Goal: Information Seeking & Learning: Learn about a topic

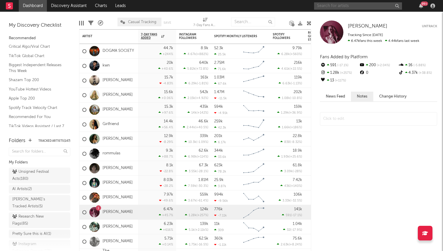
click at [339, 6] on input "text" at bounding box center [358, 5] width 88 height 7
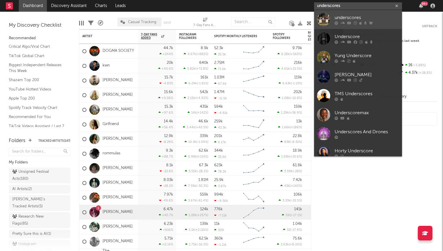
type input "underscores"
click at [335, 15] on div "underscores" at bounding box center [366, 17] width 64 height 7
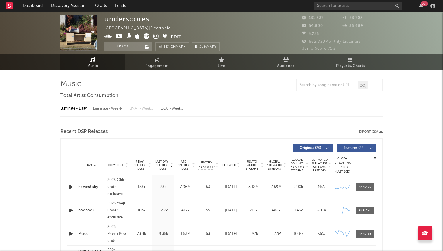
select select "6m"
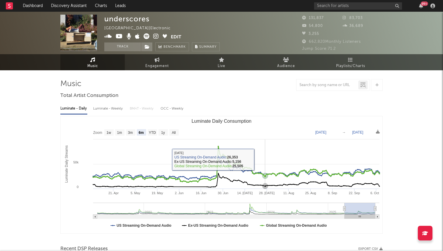
select select "6m"
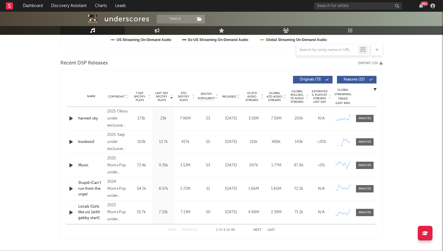
scroll to position [197, 0]
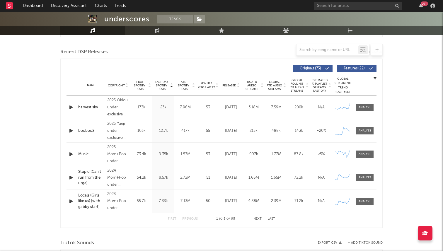
click at [229, 85] on span "Released" at bounding box center [229, 86] width 14 height 4
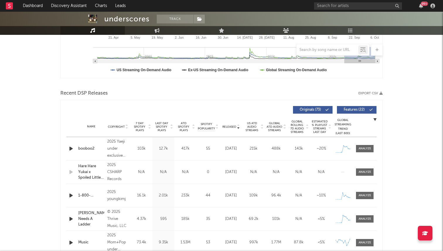
scroll to position [0, 0]
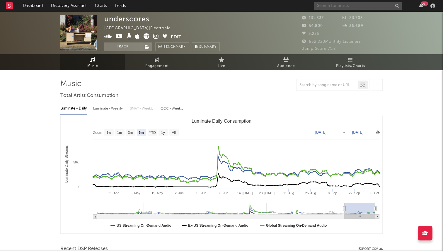
click at [341, 3] on input "text" at bounding box center [358, 5] width 88 height 7
type input "jade le mac"
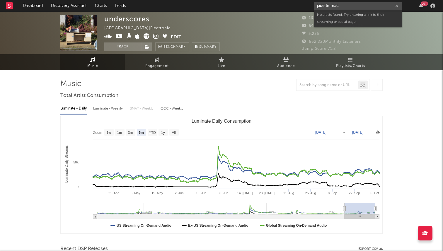
drag, startPoint x: 342, startPoint y: 6, endPoint x: 274, endPoint y: 0, distance: 68.2
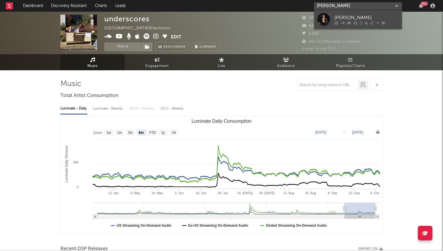
type input "jade lemac"
click at [331, 22] on link "[PERSON_NAME]" at bounding box center [358, 19] width 88 height 19
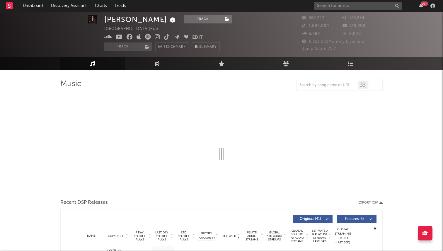
select select "6m"
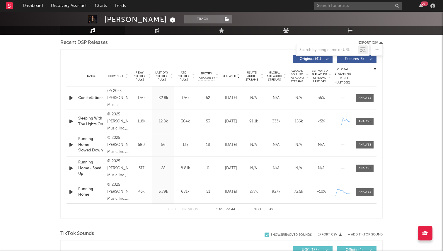
scroll to position [200, 0]
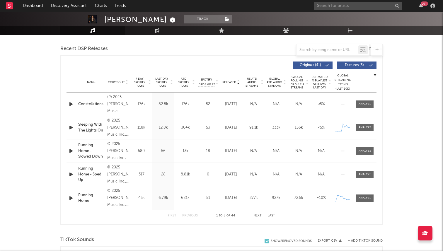
click at [138, 74] on div "Name Copyright Label Album Names Composer Names 7 Day Spotify Plays Last Day Sp…" at bounding box center [221, 82] width 310 height 20
click at [139, 90] on div "Name Copyright Label Album Names Composer Names 7 Day Spotify Plays Last Day Sp…" at bounding box center [221, 82] width 310 height 20
click at [141, 83] on span "7 Day Spotify Plays" at bounding box center [140, 82] width 16 height 11
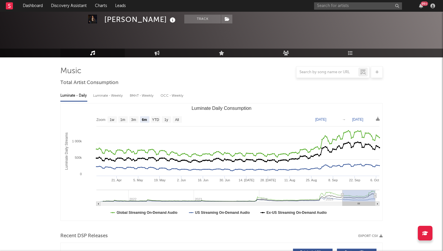
scroll to position [0, 0]
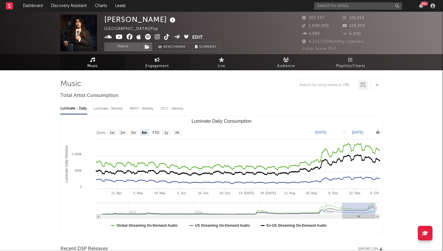
click at [152, 69] on span "Engagement" at bounding box center [156, 66] width 23 height 7
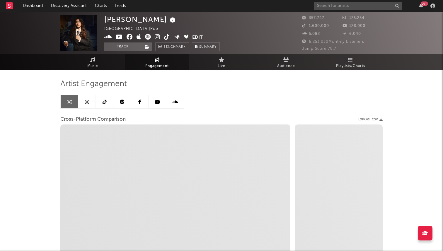
select select "1w"
click at [102, 103] on icon at bounding box center [104, 102] width 4 height 5
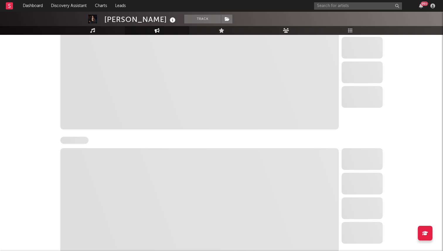
select select "6m"
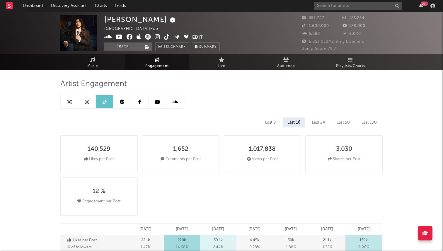
click at [89, 98] on link at bounding box center [87, 101] width 18 height 13
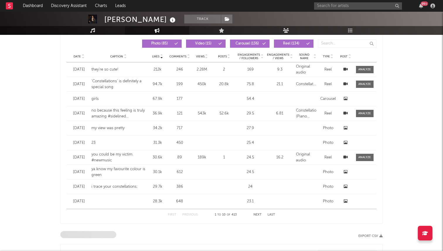
select select "6m"
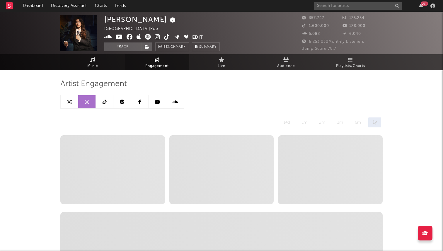
click at [81, 61] on link "Music" at bounding box center [92, 62] width 64 height 16
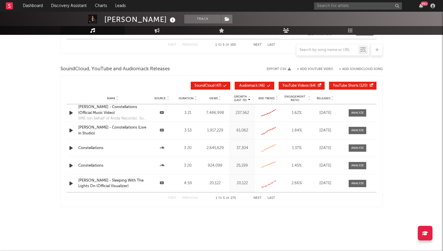
select select "6m"
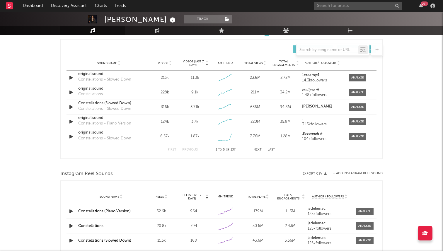
scroll to position [404, 0]
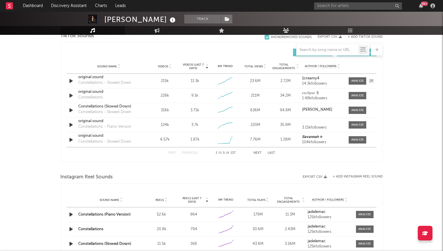
click at [354, 85] on div "Sound Name original sound Constellations - Slowed Down Videos 215k Videos (last…" at bounding box center [221, 81] width 310 height 14
click at [355, 81] on div at bounding box center [357, 81] width 13 height 4
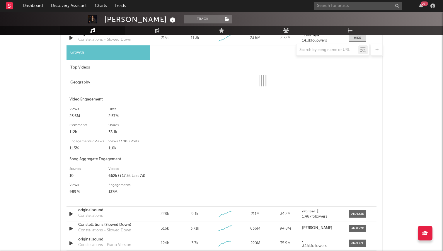
scroll to position [444, 0]
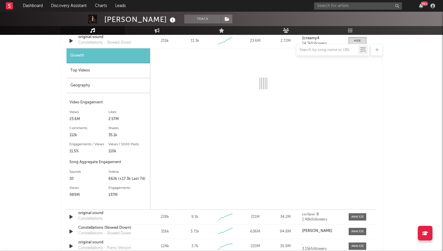
select select "6m"
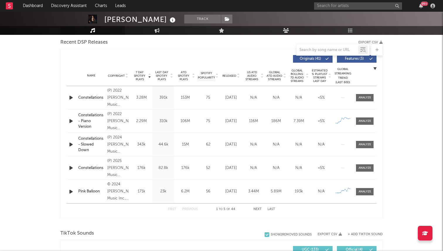
scroll to position [155, 0]
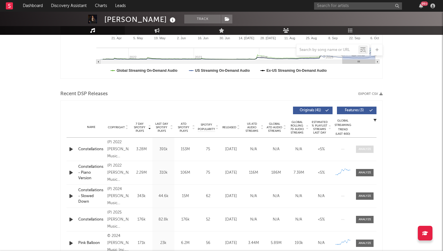
click at [361, 147] on div at bounding box center [364, 149] width 13 height 4
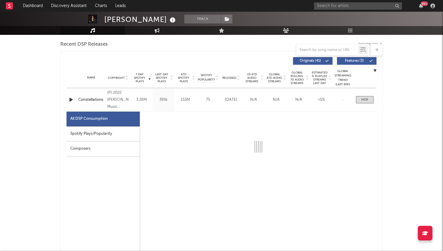
scroll to position [201, 0]
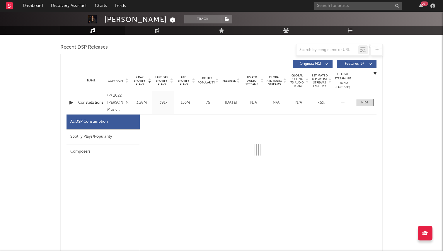
select select "6m"
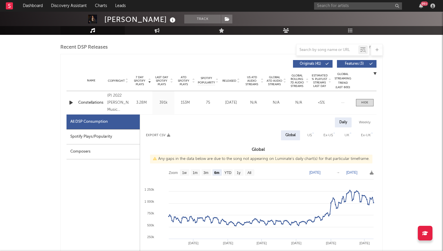
click at [349, 98] on div "Name Constellations Copyright (P) 2022 Jade LeMac Music under exclusive license…" at bounding box center [221, 102] width 310 height 23
click at [361, 107] on div "Name Constellations Copyright (P) 2022 Jade LeMac Music under exclusive license…" at bounding box center [221, 102] width 310 height 23
click at [361, 103] on div at bounding box center [364, 102] width 7 height 4
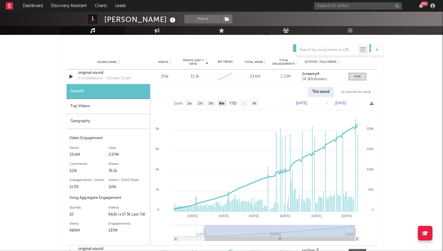
scroll to position [398, 0]
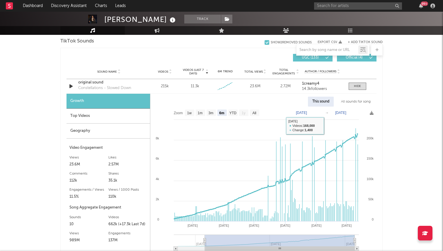
click at [359, 103] on div "All sounds for song" at bounding box center [355, 102] width 38 height 10
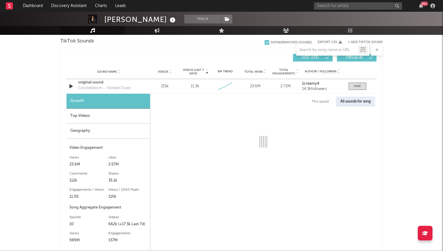
select select "1w"
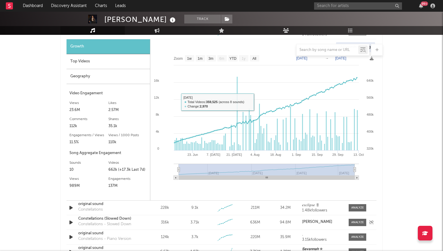
scroll to position [480, 0]
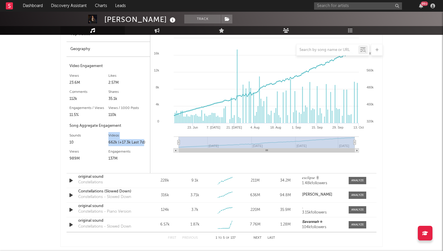
drag, startPoint x: 106, startPoint y: 144, endPoint x: 143, endPoint y: 143, distance: 37.2
click at [143, 143] on div "Sounds 10 Videos 662k (+17.3k Last 7d) Views 989M" at bounding box center [108, 139] width 78 height 16
click at [135, 143] on div "662k (+17.3k Last 7d)" at bounding box center [127, 142] width 39 height 7
click at [110, 142] on div "662k (+17.3k Last 7d)" at bounding box center [127, 142] width 39 height 7
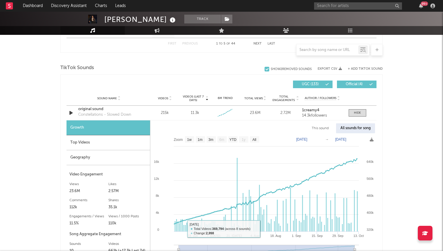
scroll to position [361, 0]
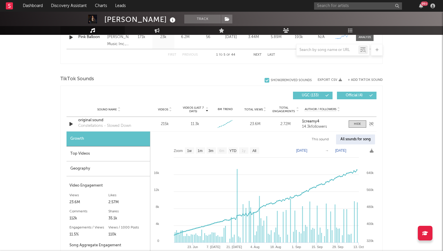
click at [69, 127] on icon "button" at bounding box center [71, 123] width 6 height 7
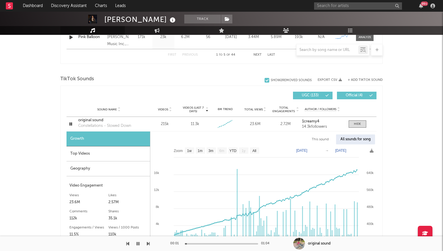
click at [218, 244] on div at bounding box center [221, 243] width 73 height 1
click at [242, 243] on div at bounding box center [221, 243] width 73 height 1
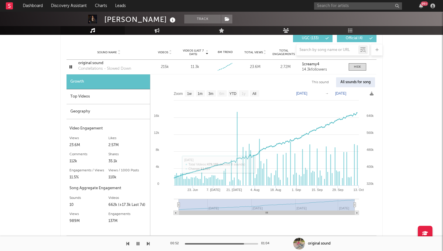
scroll to position [426, 0]
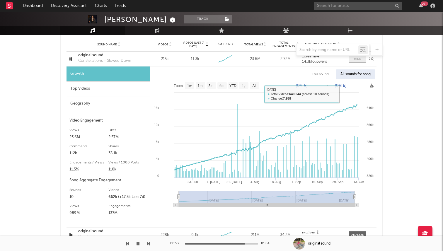
click at [357, 62] on span at bounding box center [357, 58] width 18 height 7
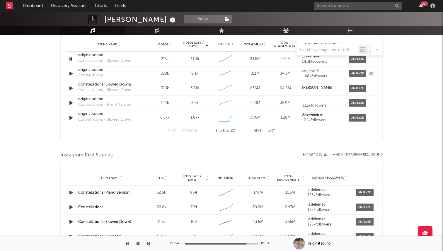
click at [73, 73] on icon "button" at bounding box center [71, 73] width 6 height 7
click at [212, 243] on div at bounding box center [221, 243] width 73 height 1
click at [70, 100] on icon "button" at bounding box center [71, 102] width 6 height 7
click at [218, 243] on div at bounding box center [221, 243] width 73 height 1
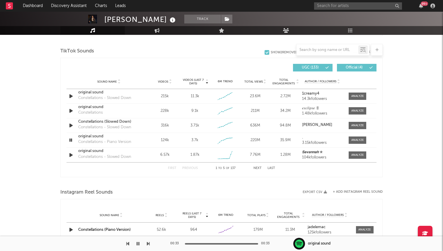
scroll to position [391, 0]
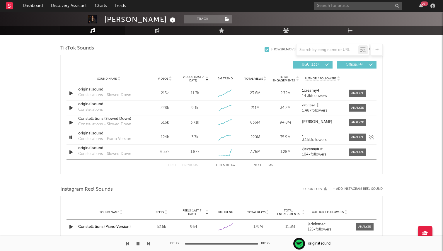
click at [71, 138] on icon "button" at bounding box center [71, 136] width 6 height 7
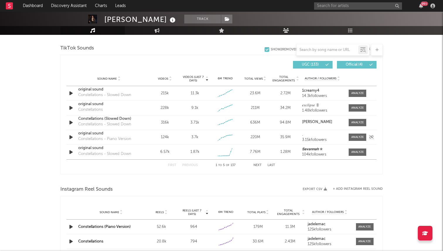
scroll to position [397, 0]
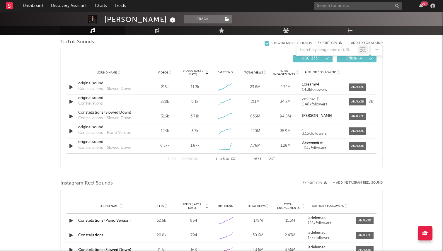
click at [71, 102] on icon "button" at bounding box center [71, 101] width 6 height 7
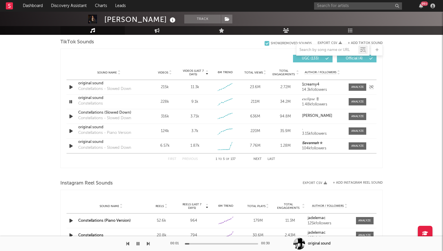
click at [69, 83] on div "Sound Name original sound Constellations - Slowed Down Videos 215k Videos (last…" at bounding box center [221, 87] width 310 height 14
click at [71, 89] on icon "button" at bounding box center [71, 86] width 6 height 7
click at [221, 244] on div "00:01 01:04" at bounding box center [221, 243] width 102 height 15
click at [222, 243] on div at bounding box center [221, 243] width 73 height 1
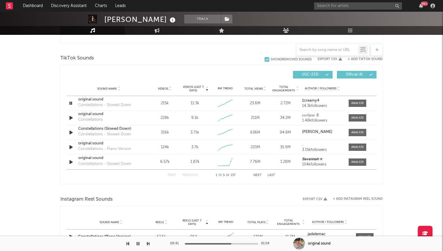
scroll to position [379, 0]
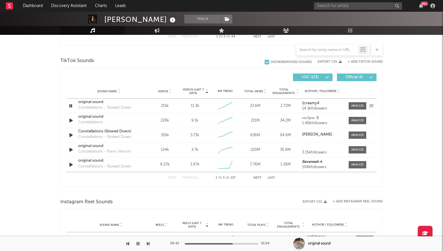
click at [347, 104] on div at bounding box center [355, 105] width 20 height 7
click at [353, 104] on div at bounding box center [357, 106] width 13 height 4
select select "6m"
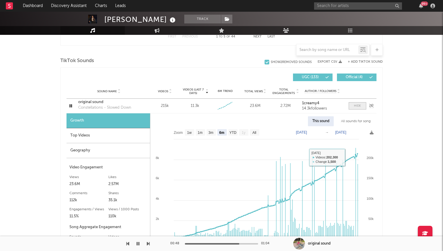
click at [355, 105] on div at bounding box center [357, 106] width 7 height 4
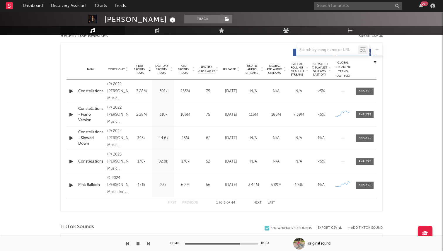
scroll to position [219, 0]
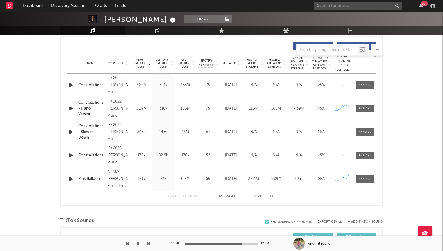
click at [69, 135] on icon "button" at bounding box center [71, 131] width 6 height 7
click at [235, 243] on div at bounding box center [221, 243] width 73 height 1
click at [64, 134] on div "7 Day Spotify Plays Copyright 7 Day Spotify Plays Last Day Spotify Plays ATD Sp…" at bounding box center [221, 120] width 322 height 169
click at [68, 132] on icon "button" at bounding box center [71, 131] width 6 height 7
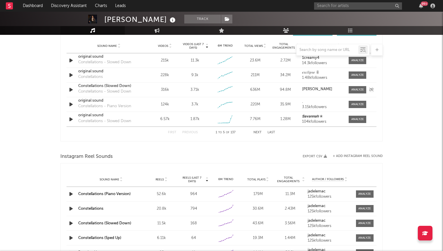
scroll to position [425, 0]
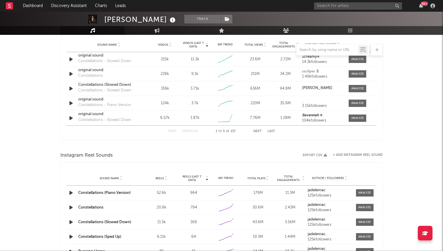
click at [257, 131] on button "Next" at bounding box center [257, 131] width 8 height 3
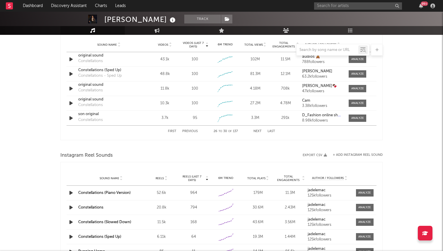
click at [257, 131] on button "Next" at bounding box center [257, 131] width 8 height 3
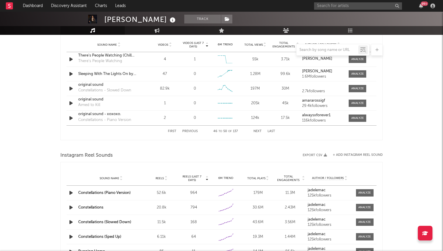
click at [257, 131] on button "Next" at bounding box center [257, 131] width 8 height 3
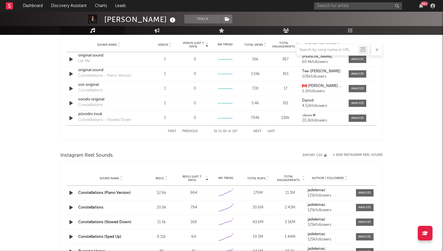
click at [257, 131] on button "Next" at bounding box center [257, 131] width 8 height 3
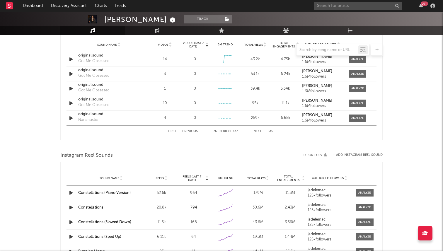
click at [257, 131] on button "Next" at bounding box center [257, 131] width 8 height 3
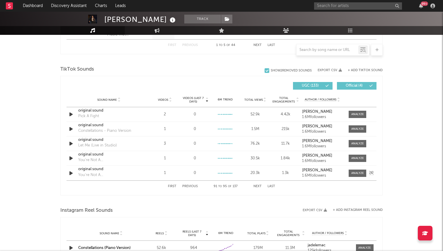
scroll to position [338, 0]
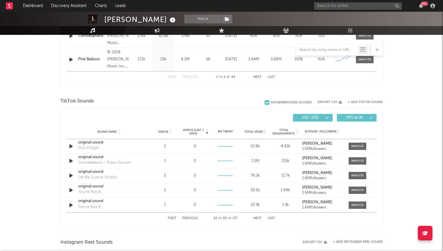
click at [166, 136] on div "Sound Name Videos Videos (last 7 days) Weekly Growth % 6M Trend Total Views Tot…" at bounding box center [221, 131] width 310 height 15
click at [167, 130] on span "Videos" at bounding box center [163, 132] width 10 height 4
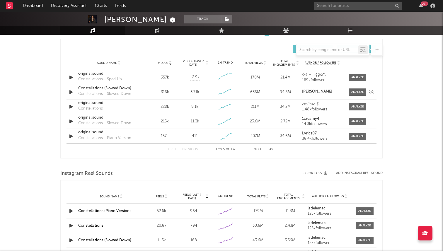
scroll to position [406, 0]
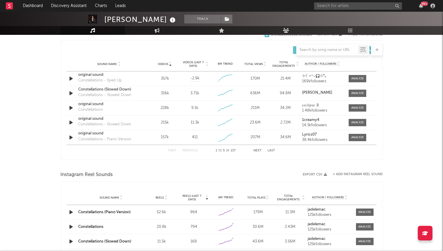
click at [258, 149] on div "First Previous 1 to 5 of 137 Next Last" at bounding box center [221, 150] width 107 height 11
click at [257, 150] on button "Next" at bounding box center [257, 150] width 8 height 3
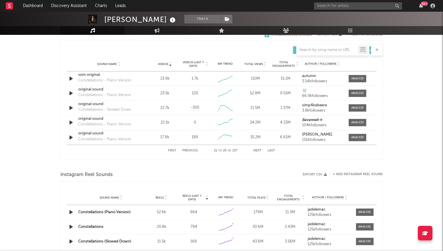
click at [257, 150] on button "Next" at bounding box center [257, 150] width 8 height 3
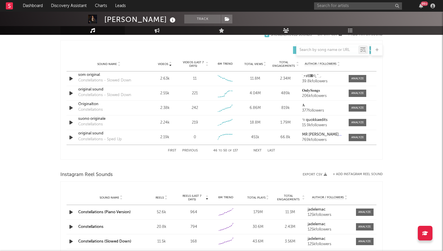
click at [257, 150] on button "Next" at bounding box center [257, 150] width 8 height 3
click at [256, 150] on button "Next" at bounding box center [257, 150] width 8 height 3
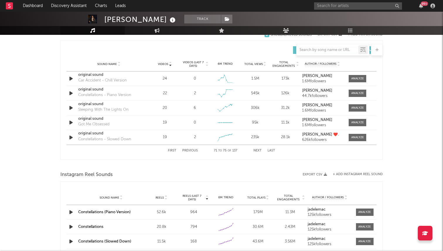
click at [256, 150] on button "Next" at bounding box center [257, 150] width 8 height 3
click at [174, 150] on button "First" at bounding box center [172, 150] width 8 height 3
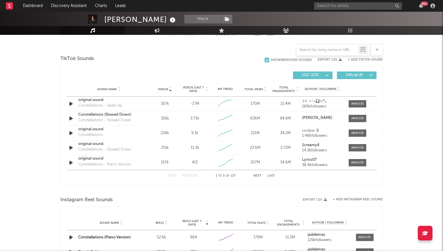
scroll to position [388, 0]
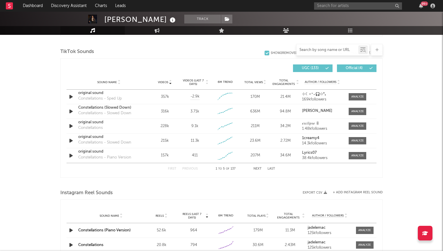
click at [323, 49] on input "text" at bounding box center [327, 50] width 62 height 5
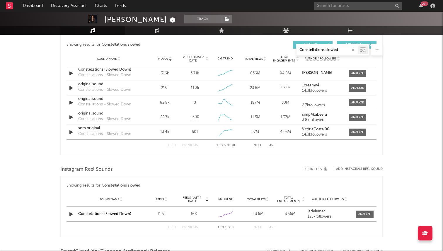
click at [259, 143] on div "First Previous 1 to 5 of 10 Next Last" at bounding box center [221, 145] width 107 height 11
click at [258, 145] on button "Next" at bounding box center [257, 145] width 8 height 3
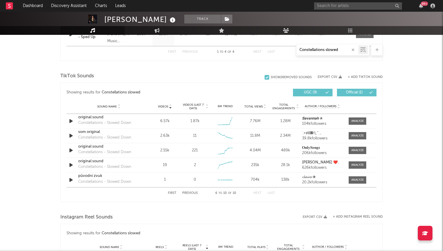
scroll to position [339, 0]
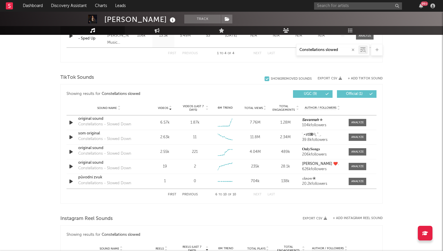
click at [172, 194] on button "First" at bounding box center [172, 194] width 8 height 3
click at [257, 194] on button "Next" at bounding box center [257, 194] width 8 height 3
click at [341, 48] on input "Constellations slowed" at bounding box center [327, 50] width 62 height 5
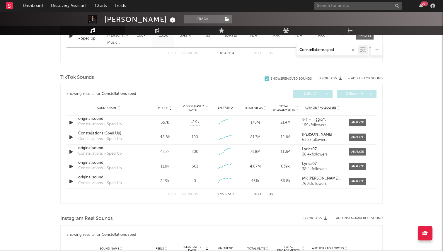
click at [256, 193] on button "Next" at bounding box center [257, 194] width 8 height 3
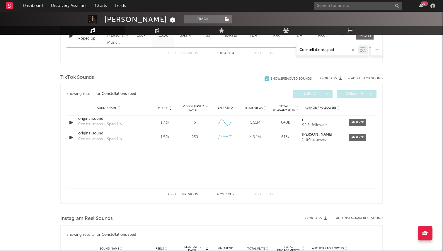
click at [171, 192] on div "First Previous 6 to 7 of 7 Next Last" at bounding box center [221, 194] width 107 height 11
click at [172, 194] on button "First" at bounding box center [172, 194] width 8 height 3
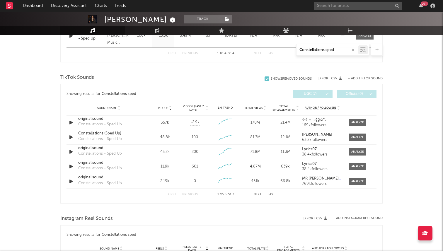
click at [339, 48] on input "Constellations sped" at bounding box center [327, 50] width 62 height 5
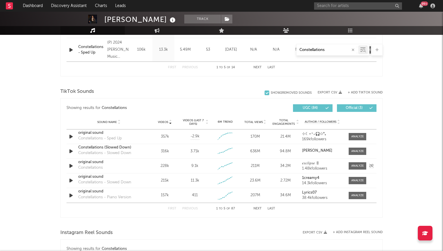
scroll to position [352, 0]
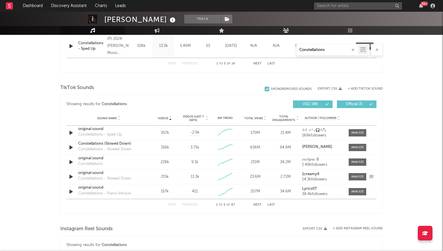
type input "Constellations"
click at [181, 170] on div "Sound Name original sound Constellations - Slowed Down Videos 215k Videos (last…" at bounding box center [221, 176] width 310 height 14
click at [260, 203] on button "Next" at bounding box center [257, 204] width 8 height 3
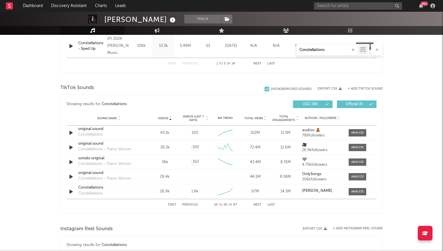
click at [260, 203] on button "Next" at bounding box center [257, 204] width 8 height 3
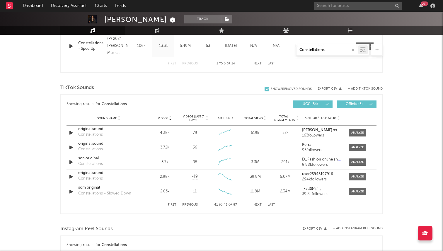
click at [260, 203] on button "Next" at bounding box center [257, 204] width 8 height 3
click at [190, 203] on button "Previous" at bounding box center [190, 204] width 16 height 3
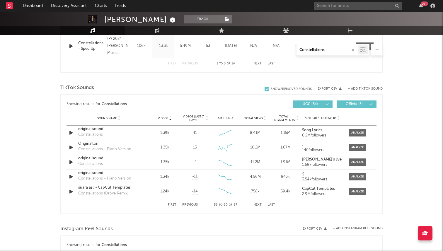
click at [256, 204] on button "Next" at bounding box center [257, 204] width 8 height 3
click at [257, 203] on button "Next" at bounding box center [257, 204] width 8 height 3
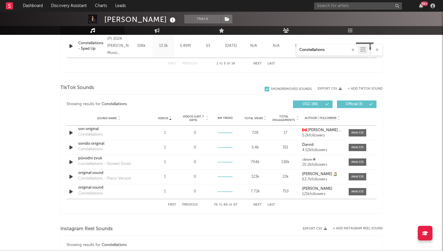
click at [257, 203] on button "Next" at bounding box center [257, 204] width 8 height 3
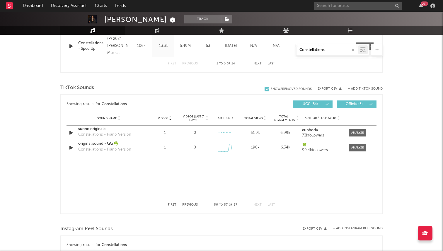
click at [257, 203] on button "Next" at bounding box center [257, 204] width 8 height 3
click at [171, 202] on div "First Previous 86 to 87 of 87 Next Last" at bounding box center [221, 204] width 107 height 11
click at [172, 205] on button "First" at bounding box center [172, 204] width 8 height 3
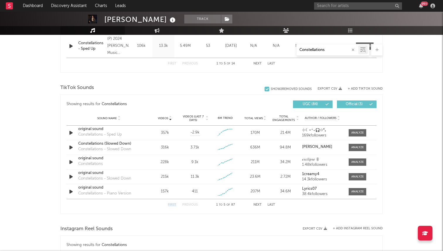
click at [256, 204] on button "Next" at bounding box center [257, 204] width 8 height 3
click at [256, 203] on button "Next" at bounding box center [257, 204] width 8 height 3
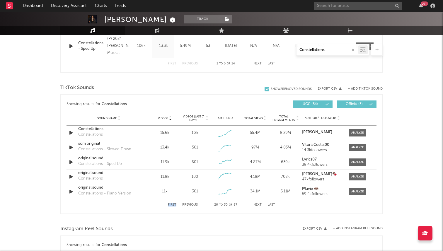
click at [256, 204] on button "Next" at bounding box center [257, 204] width 8 height 3
click at [193, 206] on button "Previous" at bounding box center [190, 204] width 16 height 3
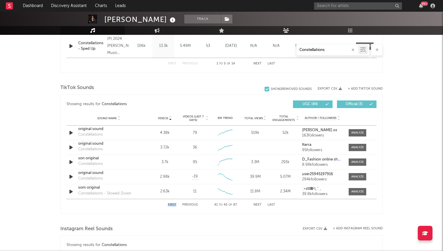
click at [257, 205] on button "Next" at bounding box center [257, 204] width 8 height 3
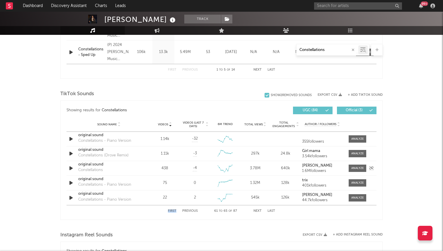
scroll to position [344, 0]
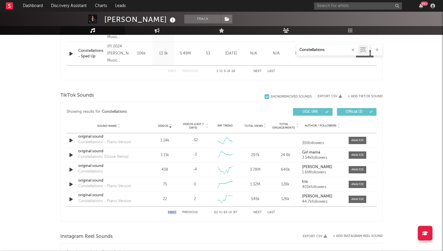
click at [165, 124] on span "Videos" at bounding box center [163, 126] width 10 height 4
click at [114, 125] on span "Sound Name" at bounding box center [107, 126] width 20 height 4
click at [97, 138] on div "constellations" at bounding box center [108, 137] width 61 height 6
click at [91, 170] on div "Constellations" at bounding box center [90, 172] width 25 height 6
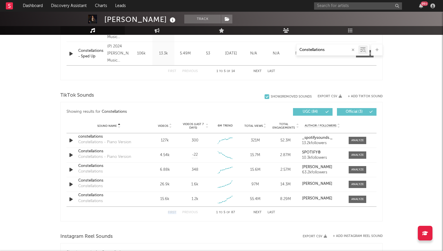
click at [163, 124] on span "Videos" at bounding box center [163, 126] width 10 height 4
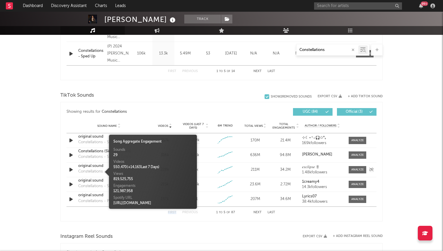
click at [94, 171] on div "Constellations" at bounding box center [90, 172] width 25 height 6
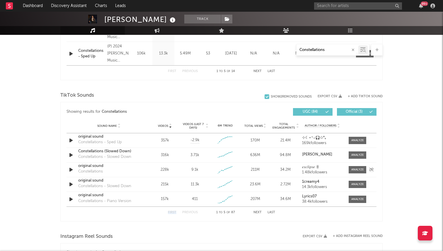
click at [95, 168] on div "original sound" at bounding box center [108, 166] width 61 height 6
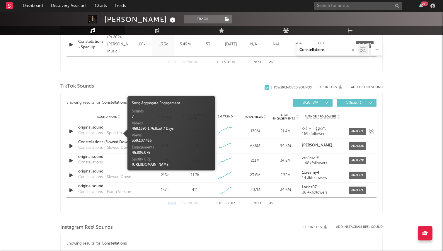
click at [95, 134] on div "Constellations - Sped Up" at bounding box center [100, 133] width 44 height 6
click at [94, 127] on div "original sound" at bounding box center [108, 128] width 61 height 6
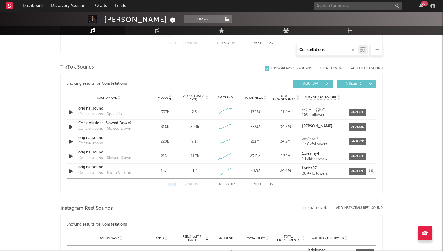
scroll to position [379, 0]
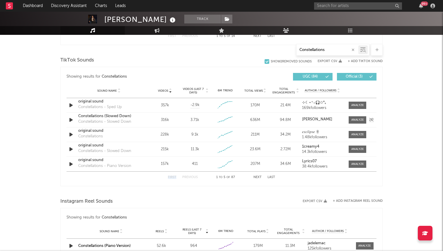
click at [119, 114] on div "Constellations (Slowed Down)" at bounding box center [108, 116] width 61 height 6
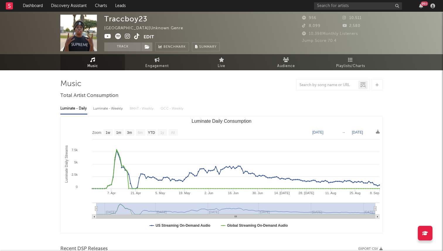
select select "1w"
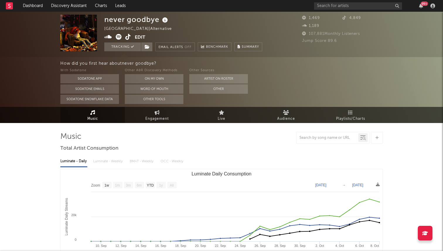
select select "1w"
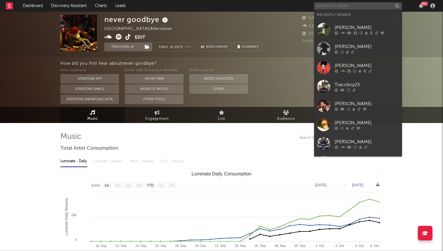
click at [333, 6] on input "text" at bounding box center [358, 5] width 88 height 7
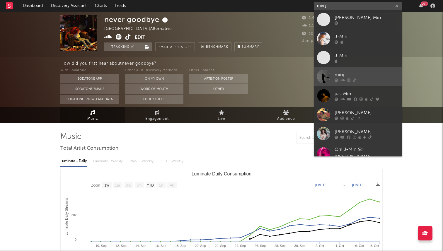
type input "min j"
click at [329, 78] on div at bounding box center [323, 76] width 13 height 13
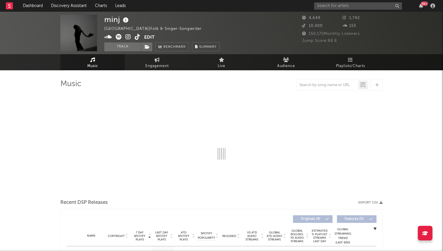
select select "1w"
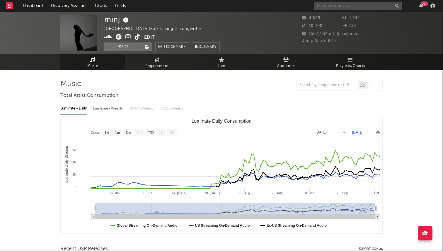
click at [323, 2] on input "text" at bounding box center [358, 5] width 88 height 7
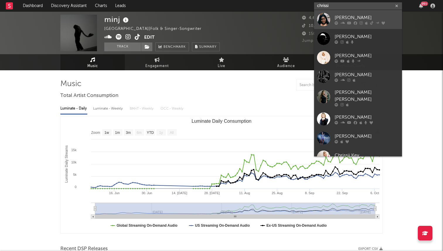
type input "chrissi"
click at [330, 17] on div at bounding box center [323, 19] width 13 height 13
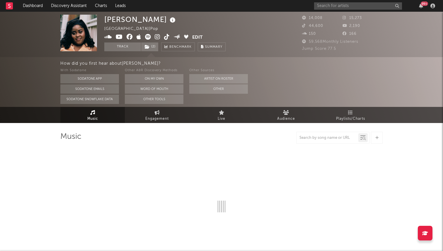
select select "6m"
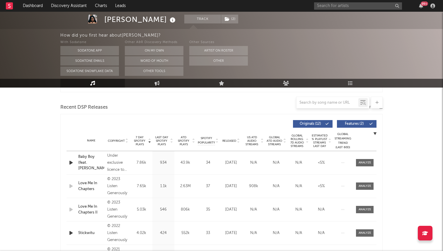
scroll to position [187, 0]
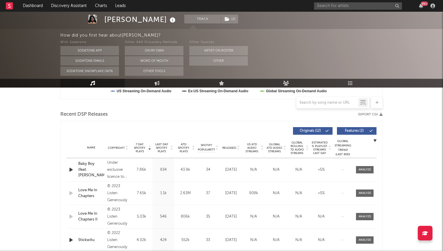
click at [236, 148] on div at bounding box center [238, 147] width 4 height 4
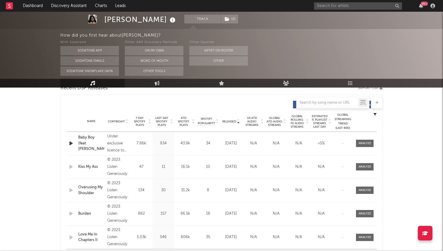
scroll to position [0, 0]
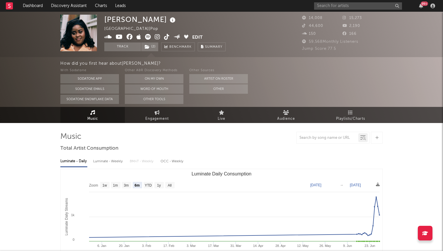
click at [164, 38] on icon at bounding box center [167, 37] width 6 height 6
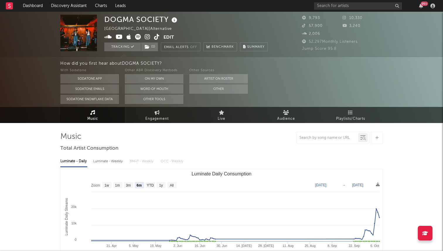
select select "6m"
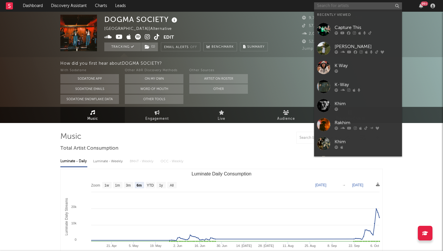
click at [336, 7] on input "text" at bounding box center [358, 5] width 88 height 7
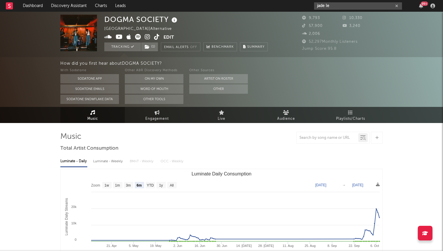
type input "jade le"
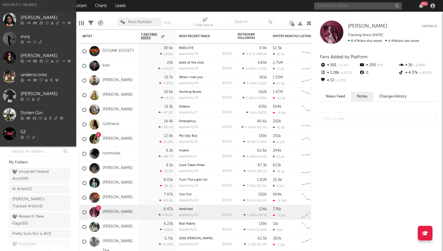
click at [336, 8] on input "text" at bounding box center [358, 5] width 88 height 7
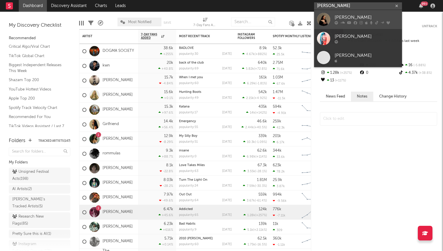
type input "[PERSON_NAME]"
click at [327, 20] on div at bounding box center [323, 19] width 13 height 13
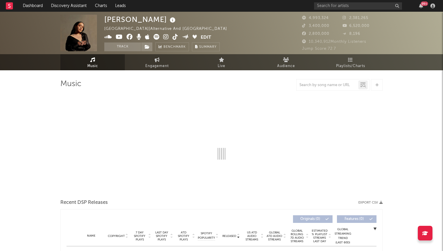
select select "6m"
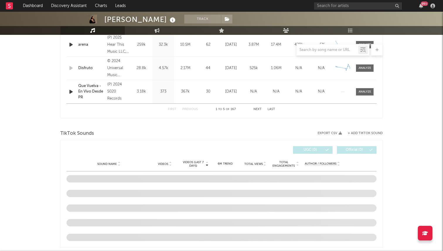
scroll to position [411, 0]
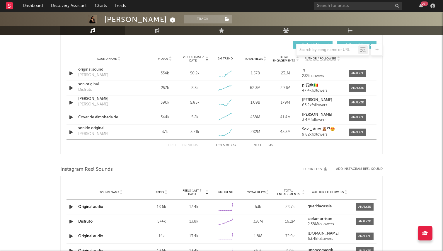
click at [11, 6] on rect at bounding box center [9, 5] width 7 height 7
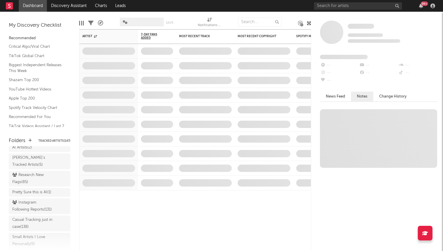
scroll to position [40, 0]
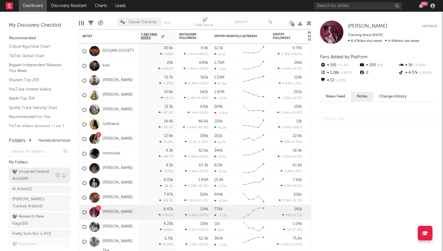
click at [43, 169] on div "Unsigned Festival Acts ( 198 )" at bounding box center [32, 175] width 41 height 14
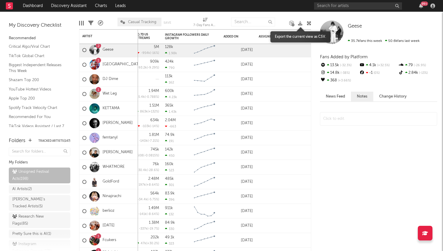
click at [299, 23] on icon at bounding box center [300, 23] width 4 height 4
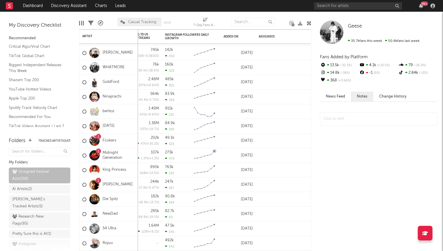
click at [83, 25] on div at bounding box center [83, 23] width 1 height 5
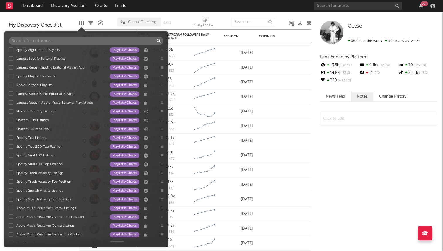
scroll to position [704, 0]
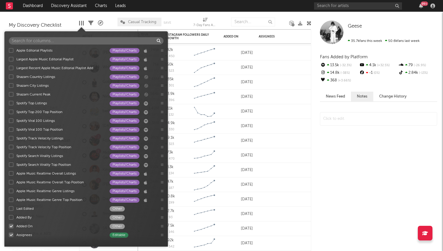
click at [10, 217] on div at bounding box center [11, 217] width 5 height 5
click at [9, 217] on input "Added By Other" at bounding box center [9, 217] width 0 height 6
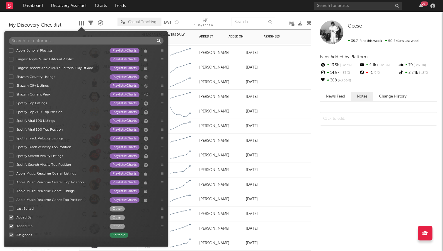
click at [243, 171] on div "Oct 13, 2025" at bounding box center [242, 170] width 29 height 7
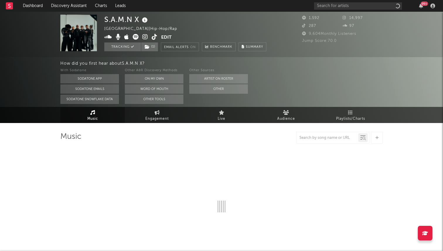
select select "6m"
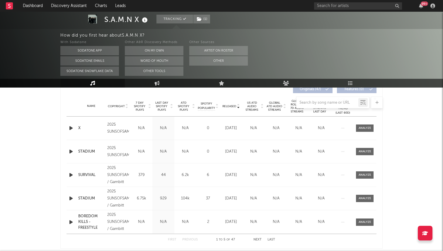
scroll to position [234, 0]
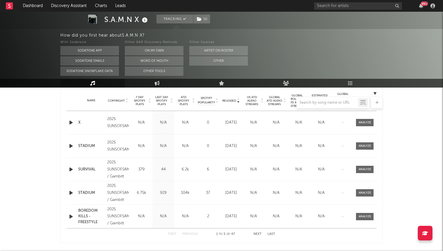
click at [258, 232] on button "Next" at bounding box center [257, 233] width 8 height 3
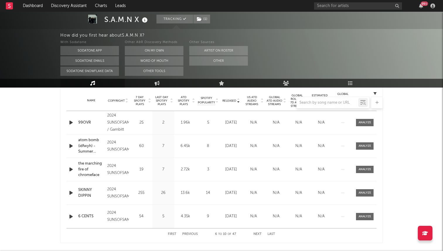
click at [258, 232] on button "Next" at bounding box center [257, 233] width 8 height 3
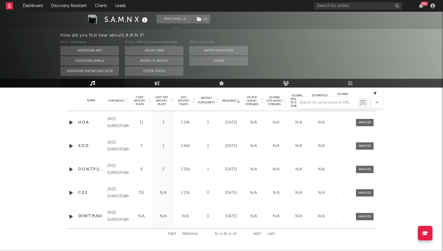
click at [258, 232] on button "Next" at bounding box center [257, 233] width 8 height 3
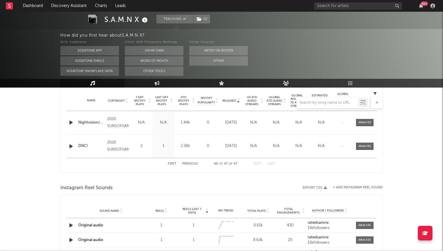
scroll to position [221, 0]
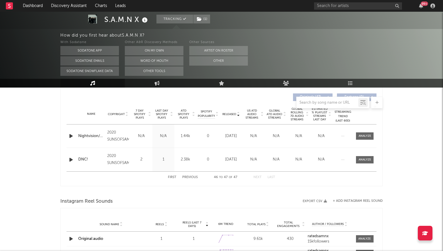
click at [70, 157] on icon "button" at bounding box center [71, 159] width 6 height 7
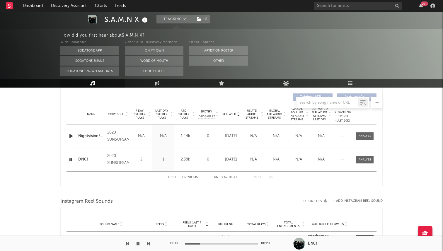
click at [140, 245] on button "button" at bounding box center [138, 243] width 6 height 15
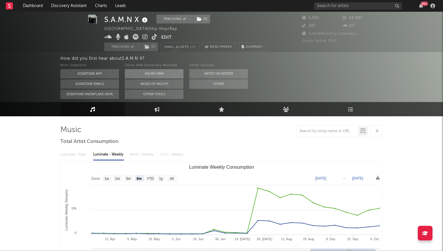
scroll to position [0, 0]
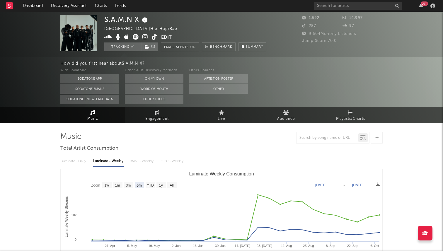
click at [153, 37] on icon at bounding box center [155, 37] width 6 height 6
click at [152, 112] on link "Engagement" at bounding box center [157, 115] width 64 height 16
select select "1w"
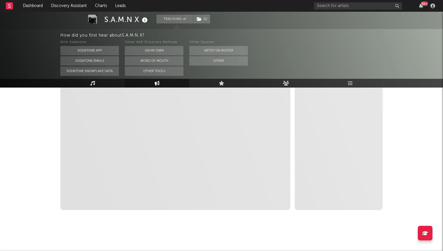
scroll to position [84, 0]
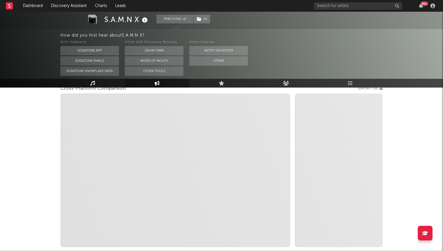
select select "1m"
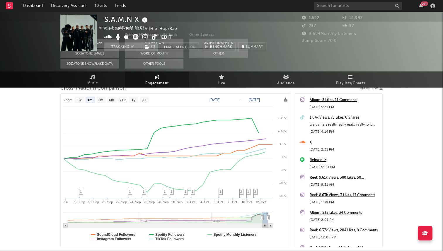
scroll to position [0, 0]
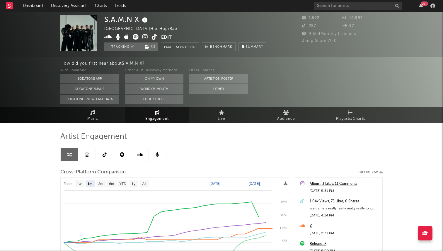
click at [109, 154] on link at bounding box center [105, 154] width 18 height 13
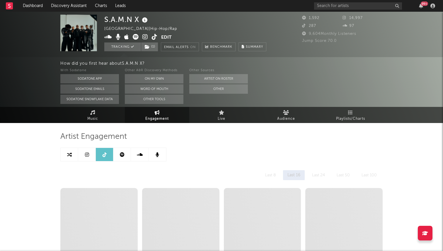
click at [87, 155] on icon at bounding box center [87, 154] width 4 height 5
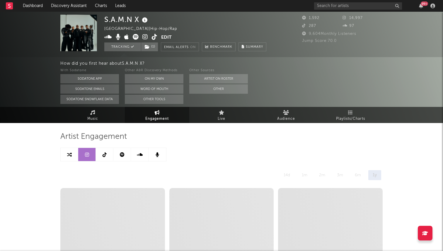
click at [70, 155] on icon at bounding box center [69, 154] width 5 height 5
select select "1m"
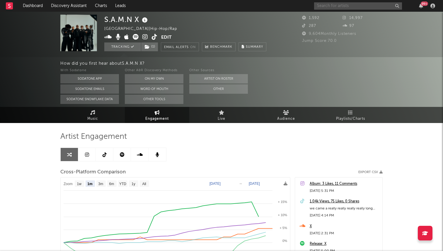
click at [337, 6] on input "text" at bounding box center [358, 5] width 88 height 7
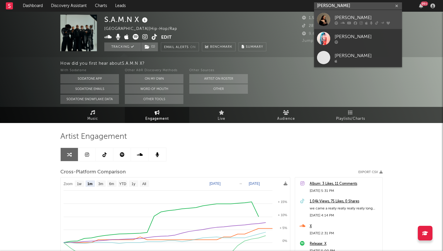
type input "carla morrison"
click at [329, 20] on div at bounding box center [323, 19] width 13 height 13
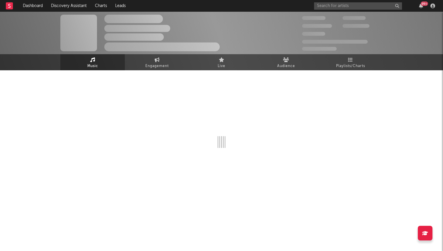
select select "6m"
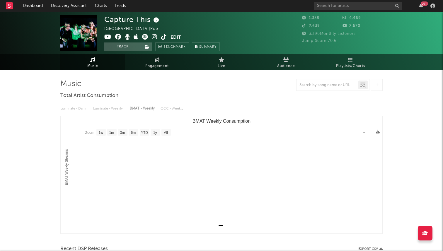
select select "1w"
click at [162, 35] on icon at bounding box center [164, 37] width 6 height 6
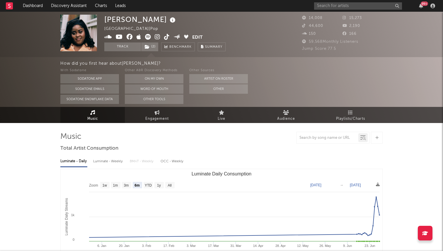
select select "6m"
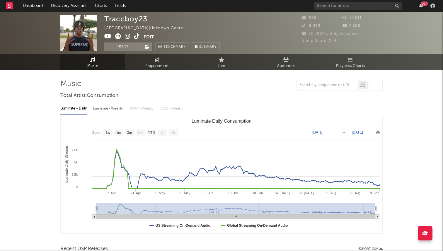
select select "1w"
click at [147, 104] on div "Luminate - Daily Luminate - Weekly BMAT - Weekly OCC - Weekly" at bounding box center [221, 109] width 322 height 10
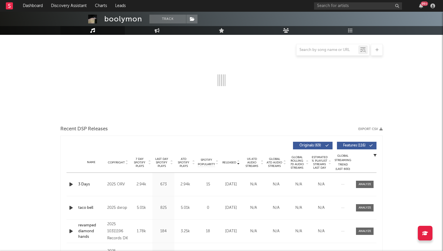
scroll to position [63, 0]
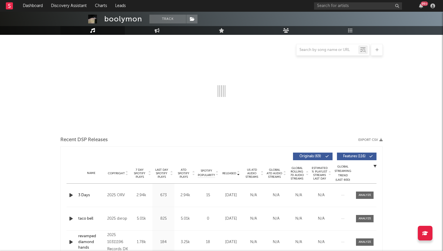
click at [138, 171] on span "7 Day Spotify Plays" at bounding box center [140, 173] width 16 height 11
select select "6m"
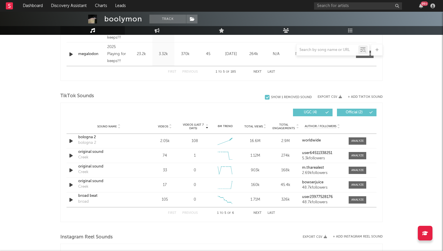
scroll to position [363, 0]
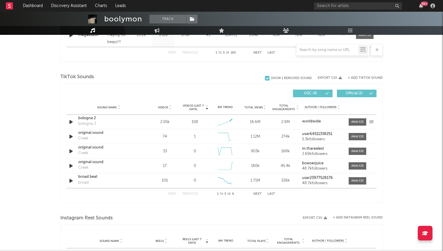
click at [71, 123] on icon "button" at bounding box center [71, 121] width 6 height 7
click at [72, 124] on icon "button" at bounding box center [71, 121] width 6 height 7
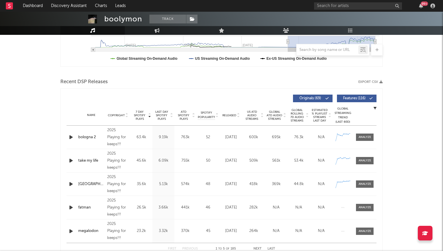
scroll to position [0, 0]
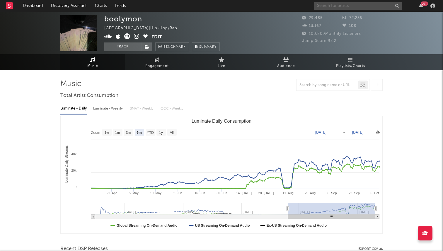
click at [336, 5] on input "text" at bounding box center [358, 5] width 88 height 7
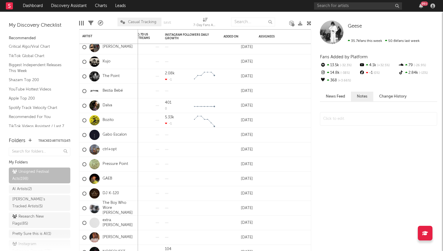
click at [76, 23] on div "My Discovery Checklist Recommended Critical Algo/Viral Chart TikTok Global Char…" at bounding box center [39, 72] width 79 height 120
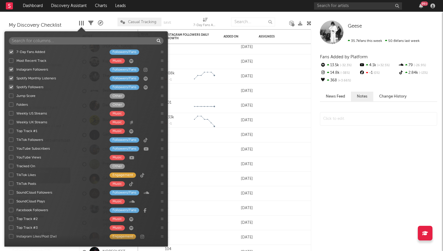
click at [80, 25] on div at bounding box center [81, 23] width 5 height 5
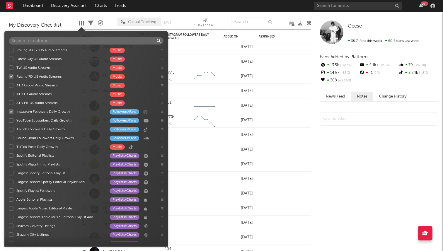
scroll to position [704, 0]
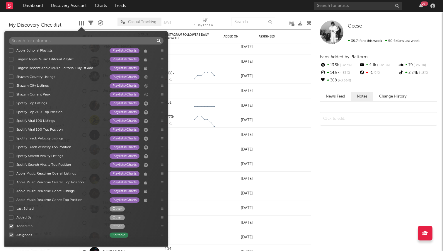
click at [27, 218] on div "Added By" at bounding box center [59, 217] width 87 height 5
click at [9, 218] on input "Added By Other" at bounding box center [9, 217] width 0 height 6
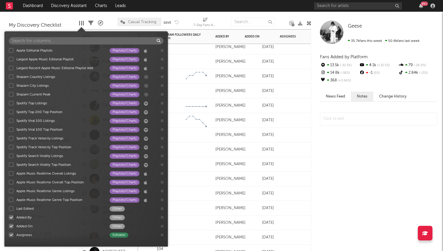
click at [212, 159] on div at bounding box center [183, 164] width 59 height 15
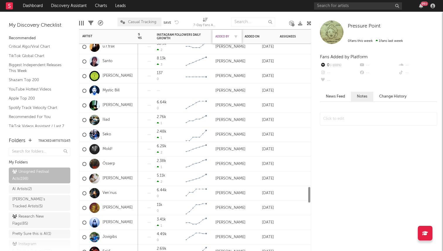
click at [222, 35] on div "Added By" at bounding box center [222, 37] width 15 height 4
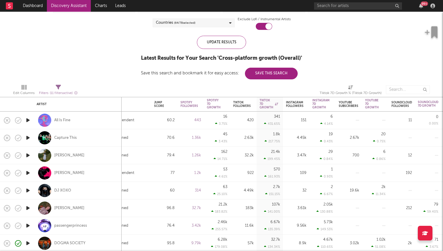
click at [141, 60] on div "Latest Results for Your Search ' Cross-platform growth (Overall) '" at bounding box center [221, 58] width 161 height 7
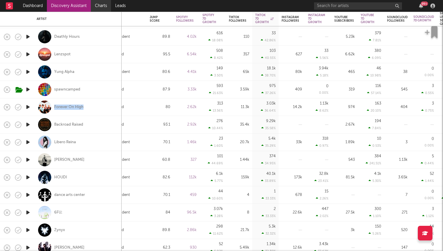
drag, startPoint x: 69, startPoint y: 106, endPoint x: 105, endPoint y: 1, distance: 111.6
click at [0, 0] on div "Dashboard Discovery Assistant Charts Leads 99 + Notifications Settings Mark all…" at bounding box center [221, 125] width 443 height 251
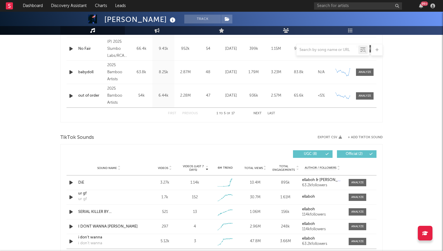
scroll to position [302, 0]
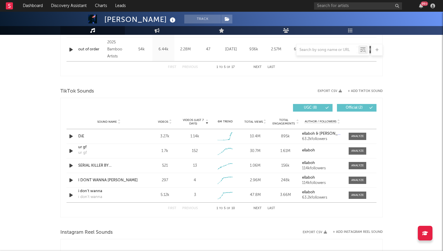
select select "6m"
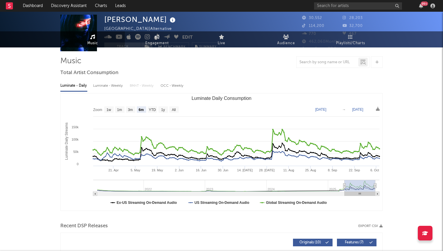
scroll to position [0, 0]
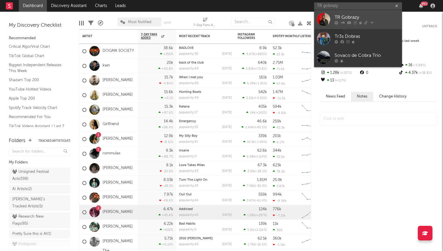
type input "TR gobrazy"
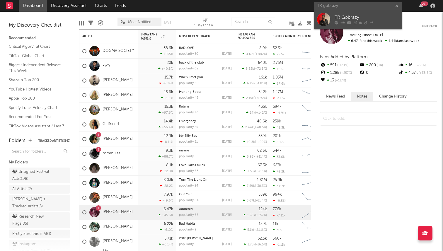
click at [351, 21] on div "TR Gobrazy" at bounding box center [366, 17] width 64 height 7
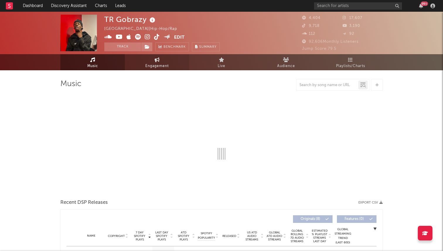
click at [145, 66] on span "Engagement" at bounding box center [156, 66] width 23 height 7
select select "1w"
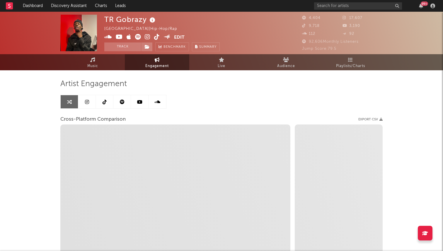
click at [106, 105] on link at bounding box center [105, 101] width 18 height 13
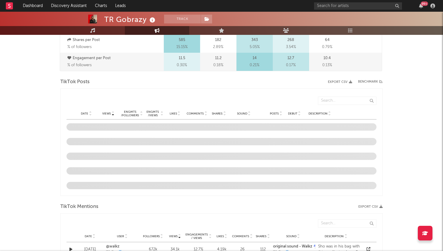
select select "6m"
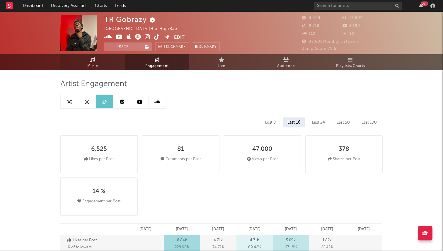
click at [109, 64] on link "Music" at bounding box center [92, 62] width 64 height 16
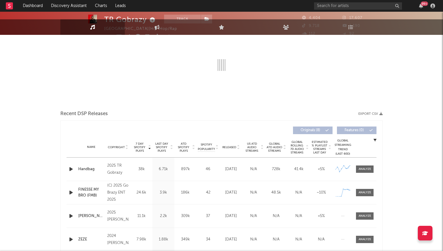
select select "6m"
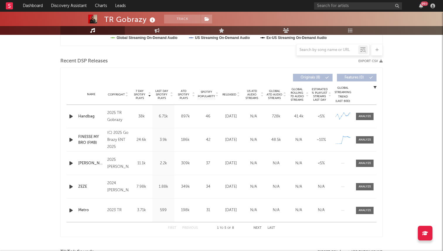
scroll to position [199, 0]
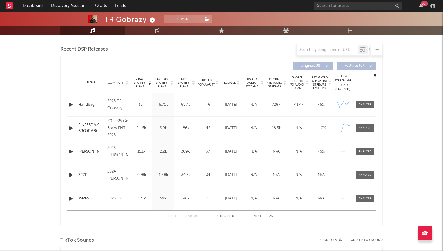
click at [232, 83] on span "Released" at bounding box center [229, 83] width 14 height 4
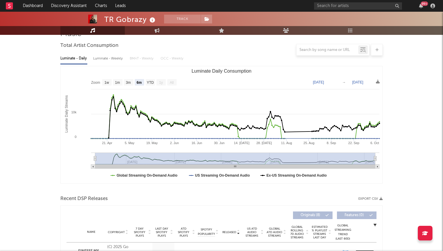
scroll to position [0, 0]
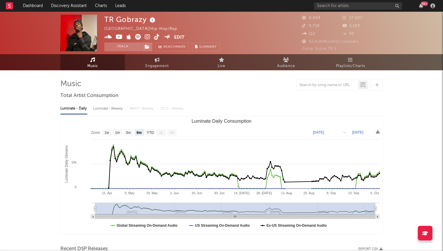
click at [157, 35] on icon at bounding box center [157, 37] width 6 height 6
click at [377, 81] on div at bounding box center [377, 85] width 12 height 12
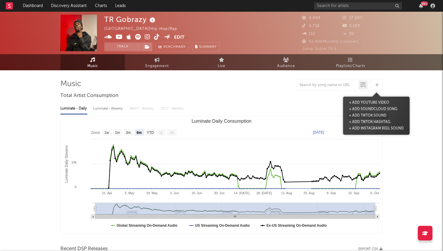
click at [371, 116] on button "+ Add TikTok Sound" at bounding box center [367, 115] width 40 height 6
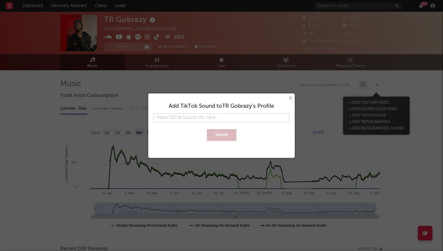
type input "https://www.tiktok.com/music/I-WAS-SHOOK-7558155637675379478"
click at [207, 129] on button "Submit" at bounding box center [222, 135] width 30 height 12
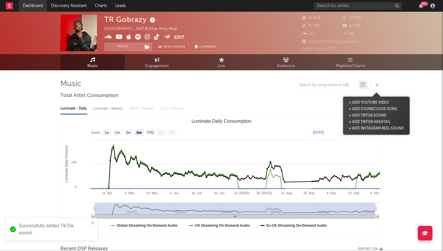
click at [40, 6] on link "Dashboard" at bounding box center [33, 6] width 28 height 12
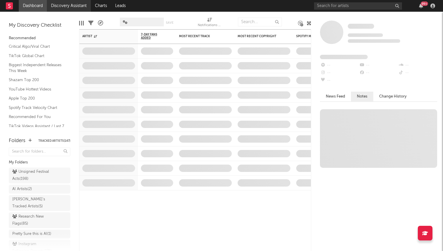
click at [71, 7] on link "Discovery Assistant" at bounding box center [69, 6] width 44 height 12
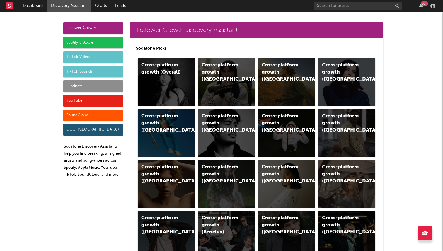
click at [105, 39] on div "Spotify & Apple" at bounding box center [93, 43] width 60 height 12
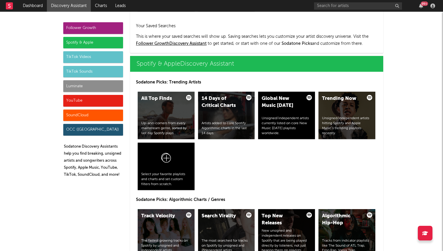
scroll to position [585, 0]
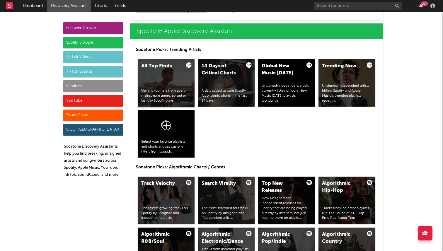
click at [169, 87] on div "All Top Finds Up-and-comers from every mainstream genre, sorted by last day Spo…" at bounding box center [166, 82] width 57 height 47
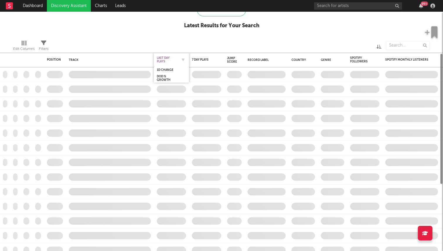
checkbox input "true"
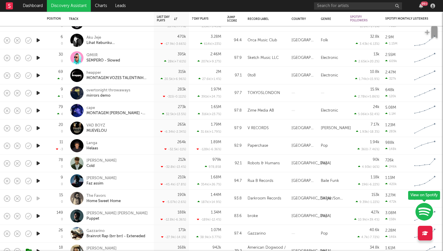
click at [38, 145] on icon "button" at bounding box center [38, 145] width 6 height 7
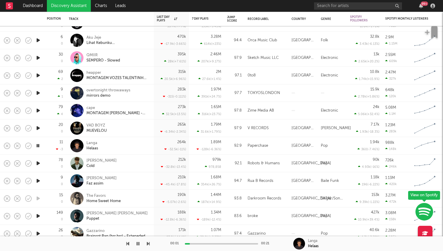
click at [37, 164] on icon "button" at bounding box center [38, 163] width 6 height 7
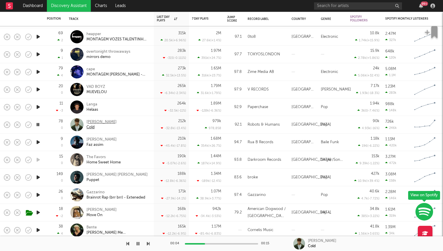
click at [98, 121] on div "Alfie Castley" at bounding box center [101, 121] width 30 height 5
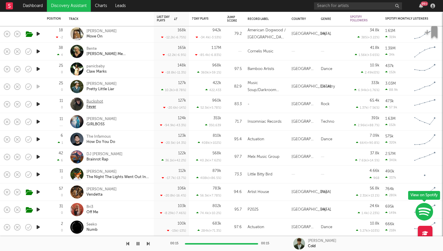
click at [98, 101] on div "Buckshot" at bounding box center [94, 101] width 17 height 5
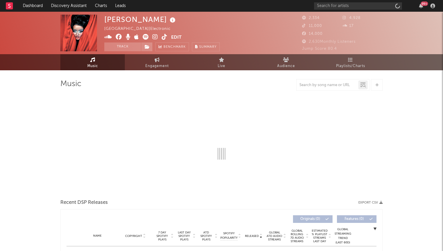
select select "6m"
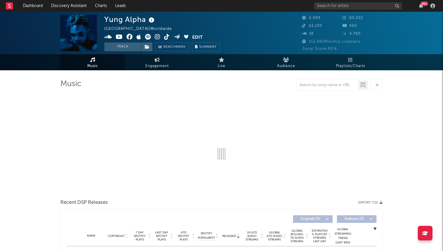
select select "6m"
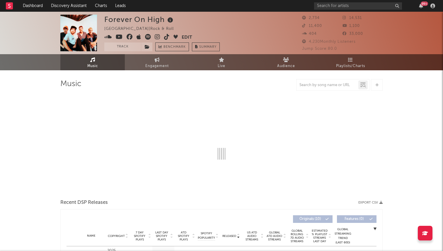
select select "1w"
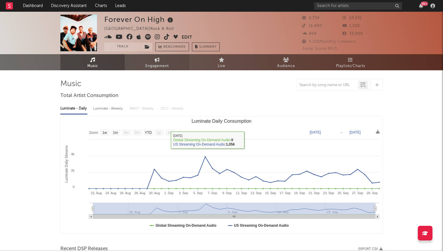
click at [151, 63] on span "Engagement" at bounding box center [156, 66] width 23 height 7
select select "1w"
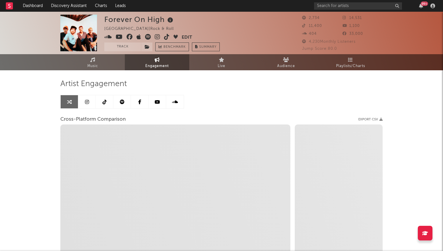
click at [109, 97] on link at bounding box center [105, 101] width 18 height 13
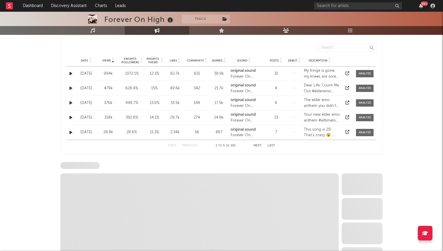
select select "6m"
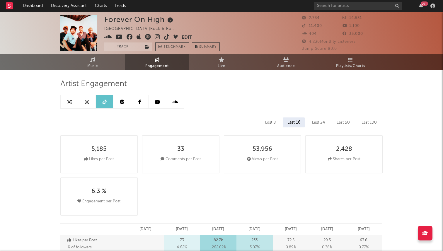
click at [167, 39] on icon at bounding box center [167, 37] width 6 height 6
click at [102, 66] on link "Music" at bounding box center [92, 62] width 64 height 16
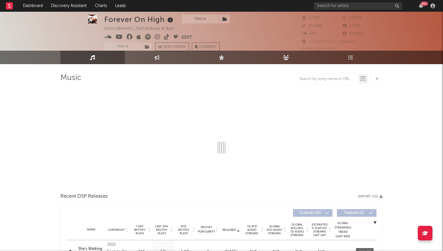
select select "1w"
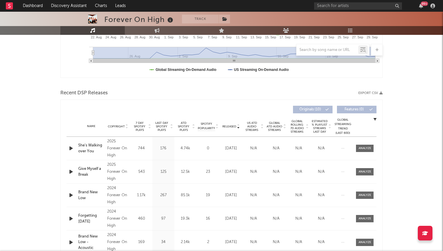
scroll to position [159, 0]
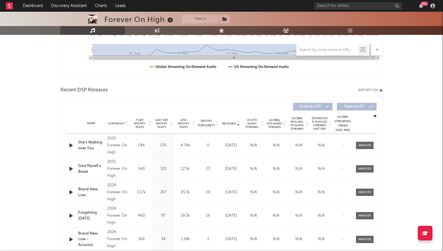
click at [135, 124] on span "7 Day Spotify Plays" at bounding box center [140, 123] width 16 height 11
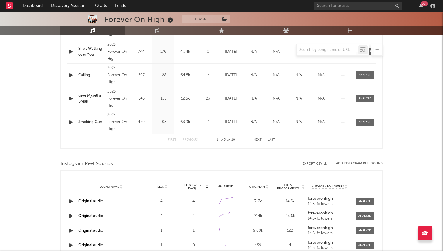
scroll to position [239, 0]
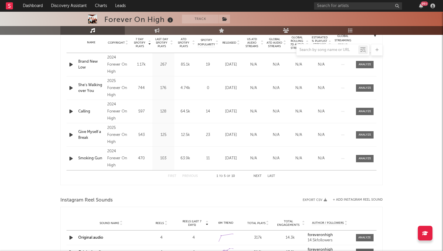
click at [73, 66] on icon "button" at bounding box center [71, 64] width 6 height 7
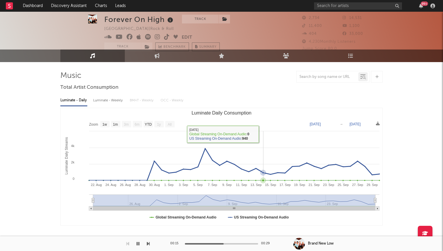
scroll to position [0, 0]
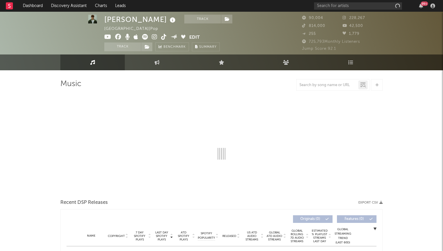
scroll to position [8, 0]
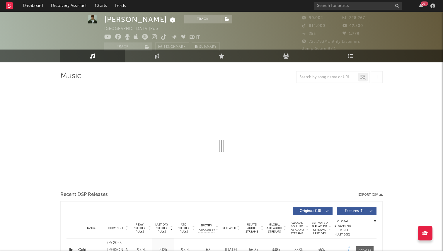
select select "6m"
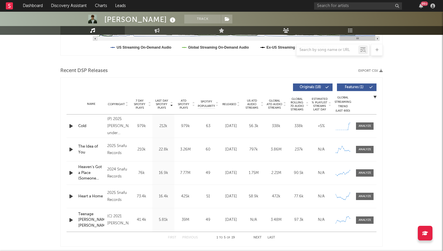
scroll to position [202, 0]
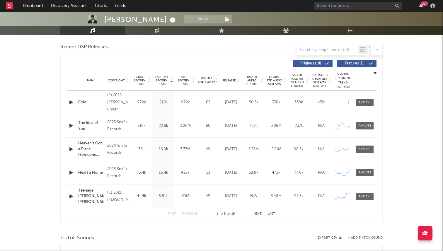
click at [235, 80] on span "Released" at bounding box center [229, 81] width 14 height 4
click at [145, 76] on span "7 Day Spotify Plays" at bounding box center [140, 80] width 16 height 11
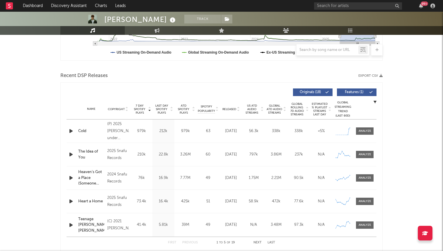
scroll to position [0, 0]
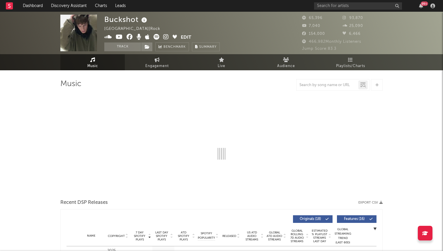
select select "6m"
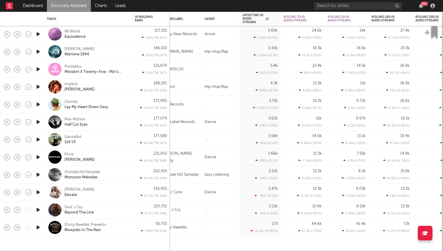
click at [37, 123] on icon "button" at bounding box center [38, 121] width 6 height 7
click at [39, 103] on icon "button" at bounding box center [38, 104] width 6 height 7
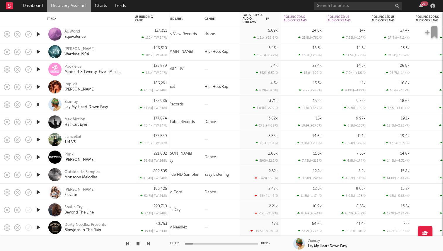
click at [38, 192] on icon "button" at bounding box center [38, 191] width 6 height 7
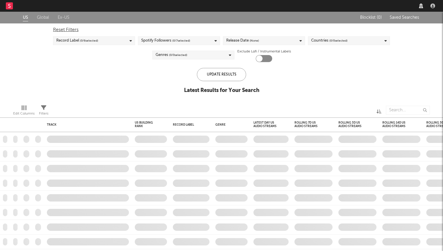
checkbox input "true"
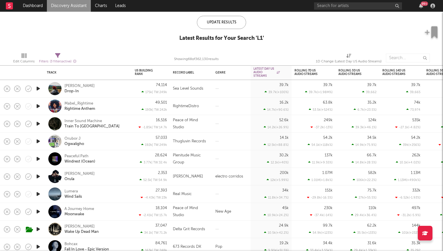
click at [41, 89] on icon "button" at bounding box center [38, 88] width 6 height 7
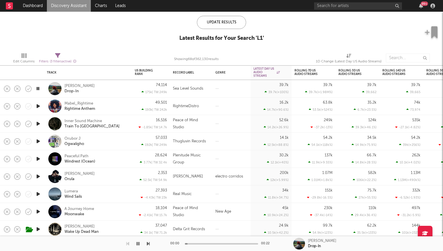
click at [37, 90] on icon "button" at bounding box center [38, 88] width 6 height 7
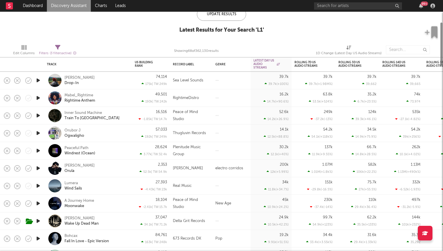
click at [41, 133] on icon "button" at bounding box center [38, 132] width 6 height 7
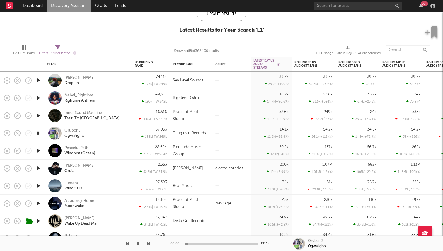
click at [37, 118] on icon "button" at bounding box center [38, 115] width 6 height 7
click at [37, 98] on icon "button" at bounding box center [38, 97] width 6 height 7
click at [38, 99] on icon "button" at bounding box center [38, 97] width 6 height 7
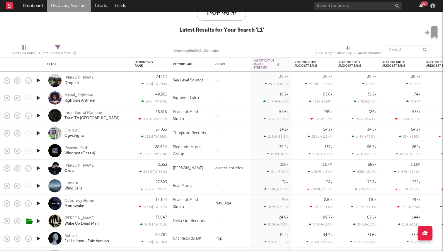
click at [37, 113] on icon "button" at bounding box center [38, 115] width 6 height 7
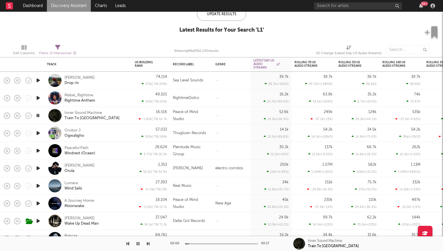
click at [37, 115] on icon "button" at bounding box center [38, 115] width 6 height 7
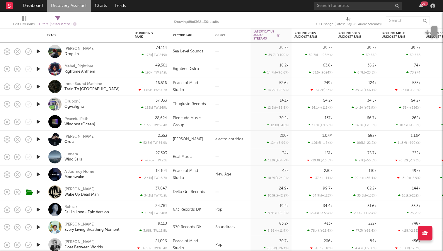
click at [35, 138] on icon "button" at bounding box center [38, 139] width 6 height 7
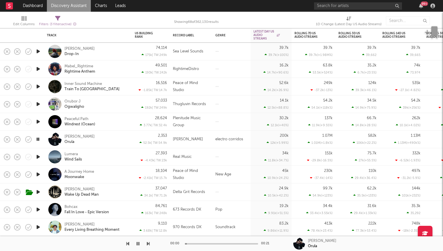
click at [36, 156] on icon "button" at bounding box center [38, 156] width 6 height 7
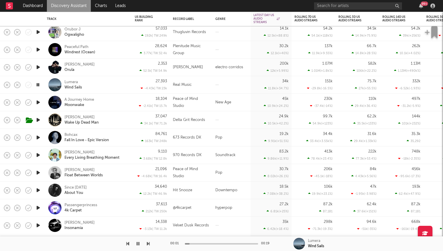
click at [39, 103] on icon "button" at bounding box center [38, 102] width 6 height 7
click at [38, 122] on icon "button" at bounding box center [38, 119] width 6 height 7
click at [37, 137] on icon "button" at bounding box center [38, 137] width 6 height 7
click at [37, 150] on div at bounding box center [38, 155] width 12 height 18
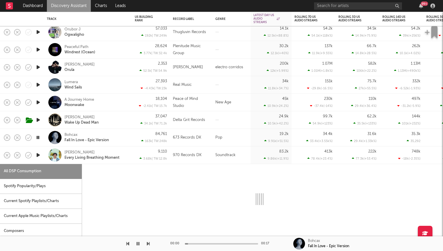
click at [37, 155] on icon "button" at bounding box center [38, 154] width 6 height 7
select select "1w"
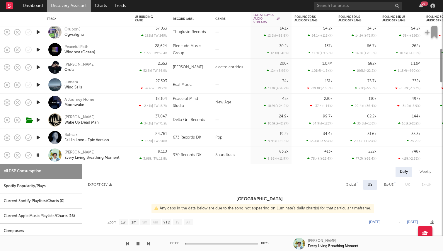
click at [45, 162] on div "Grant Steller Every Living Breathing Moment" at bounding box center [88, 155] width 88 height 18
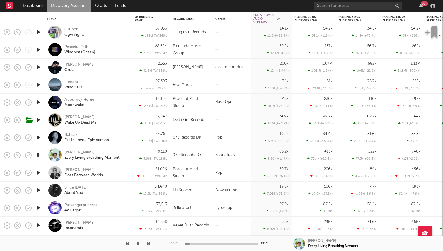
click at [48, 155] on div "Grant Steller Every Living Breathing Moment" at bounding box center [88, 154] width 82 height 17
select select "1w"
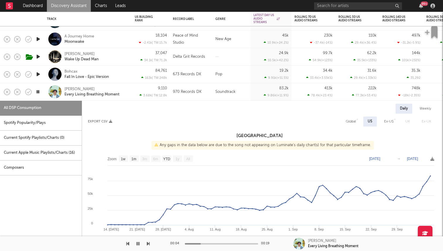
click at [42, 93] on div at bounding box center [38, 92] width 12 height 18
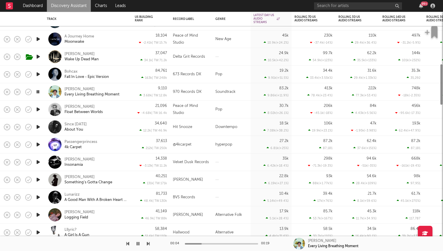
click at [36, 90] on icon "button" at bounding box center [38, 91] width 6 height 7
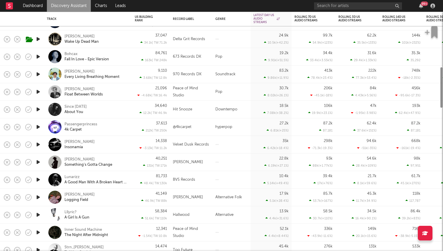
click at [40, 108] on icon "button" at bounding box center [38, 109] width 6 height 7
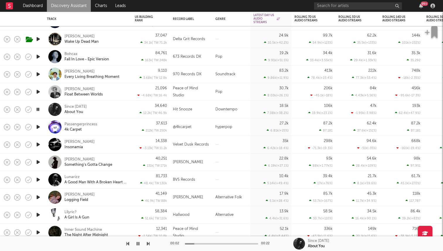
click at [39, 108] on icon "button" at bounding box center [38, 109] width 6 height 7
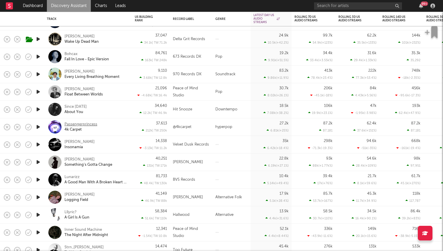
click at [75, 126] on div "Passengerprincess" at bounding box center [80, 124] width 33 height 5
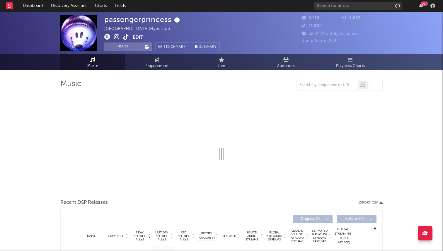
select select "1w"
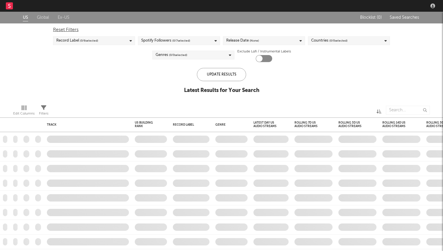
checkbox input "true"
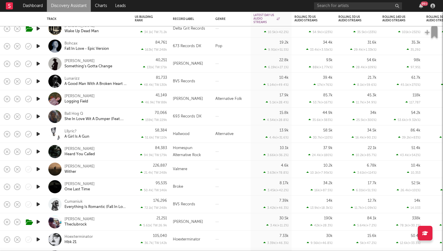
click at [36, 188] on icon "button" at bounding box center [38, 186] width 6 height 7
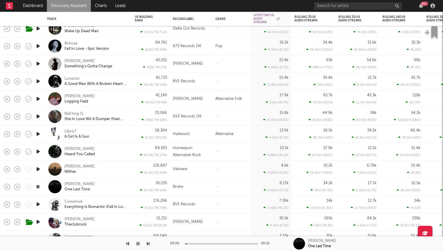
click at [38, 201] on icon "button" at bounding box center [38, 203] width 6 height 7
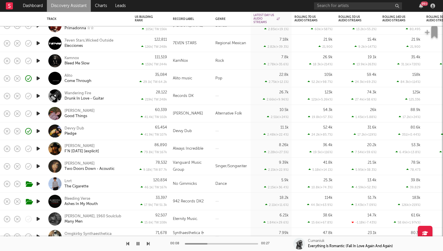
click at [37, 80] on icon "button" at bounding box center [38, 78] width 6 height 7
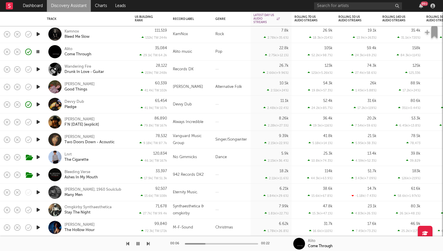
click at [37, 154] on icon "button" at bounding box center [38, 156] width 6 height 7
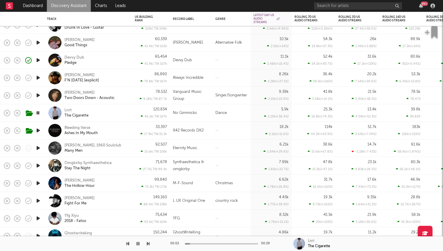
click at [38, 129] on icon "button" at bounding box center [38, 130] width 6 height 7
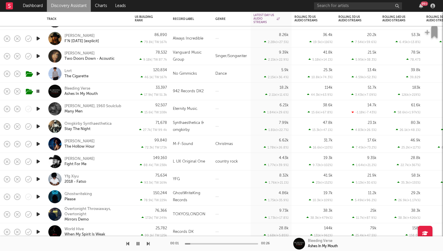
click at [38, 92] on icon "button" at bounding box center [38, 91] width 6 height 7
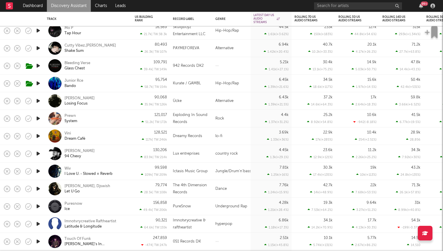
click at [40, 119] on icon "button" at bounding box center [38, 118] width 6 height 7
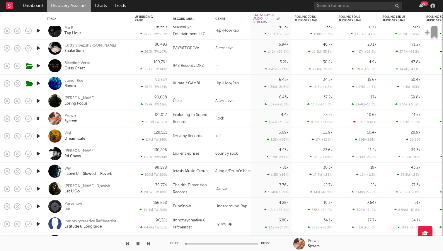
click at [40, 119] on icon "button" at bounding box center [38, 118] width 6 height 7
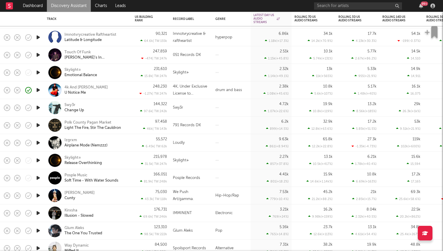
click at [37, 142] on icon "button" at bounding box center [38, 142] width 6 height 7
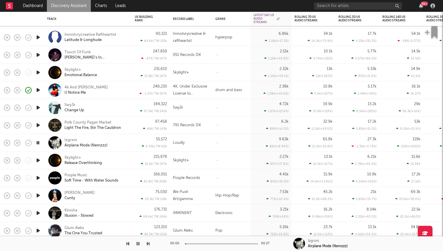
click at [37, 142] on icon "button" at bounding box center [38, 142] width 6 height 7
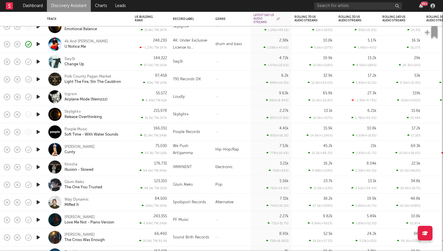
click at [41, 148] on div at bounding box center [38, 150] width 12 height 18
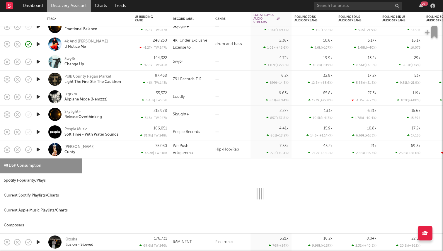
click at [40, 150] on icon "button" at bounding box center [38, 149] width 6 height 7
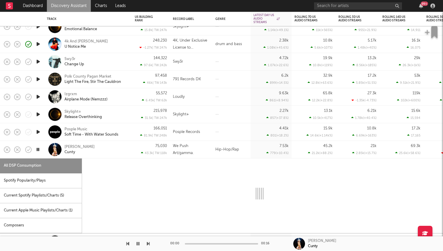
select select "1w"
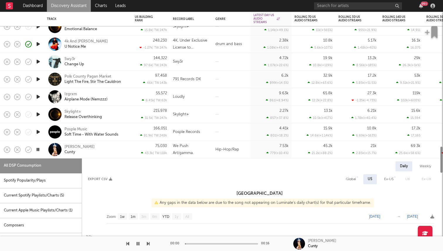
click at [43, 153] on div at bounding box center [38, 150] width 12 height 18
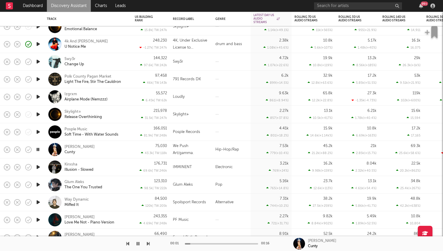
click at [39, 149] on icon "button" at bounding box center [38, 149] width 6 height 7
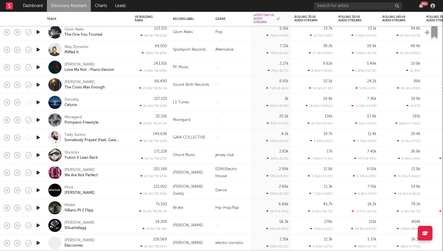
click at [37, 121] on icon "button" at bounding box center [38, 119] width 6 height 7
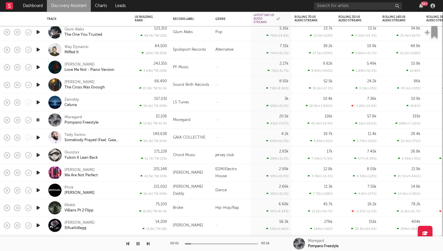
click at [37, 121] on icon "button" at bounding box center [38, 119] width 6 height 7
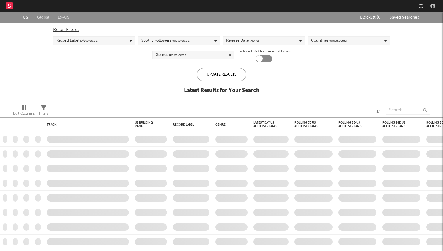
checkbox input "true"
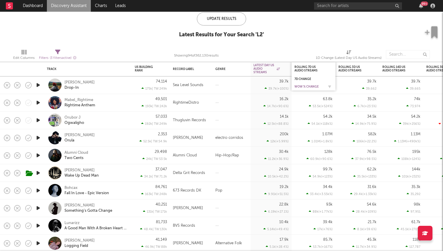
click at [308, 85] on div "WoW % Change" at bounding box center [308, 87] width 29 height 4
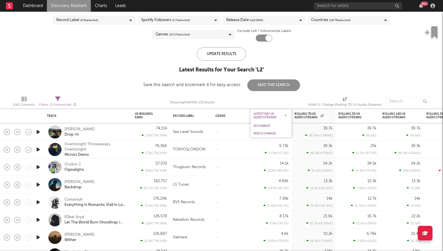
click at [266, 121] on div "Latest Day US Audio Streams" at bounding box center [270, 115] width 35 height 11
click at [265, 133] on div "DoD % Change" at bounding box center [266, 134] width 26 height 4
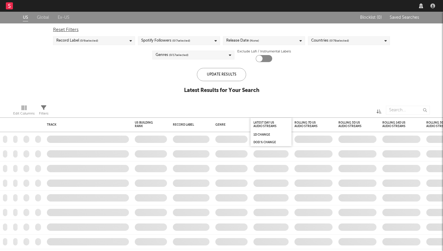
checkbox input "true"
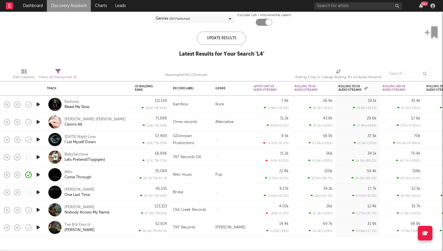
click at [39, 210] on icon "button" at bounding box center [38, 209] width 6 height 7
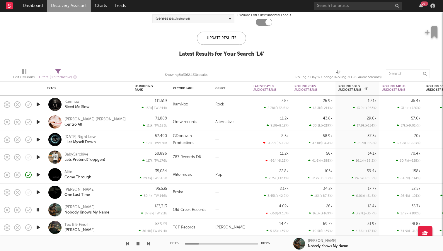
click at [34, 103] on div at bounding box center [38, 105] width 12 height 18
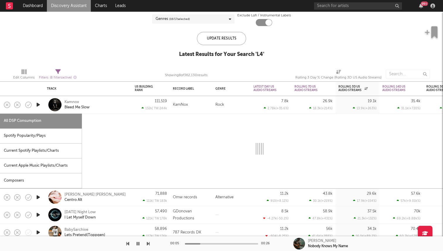
click at [37, 103] on icon "button" at bounding box center [38, 104] width 6 height 7
select select "1w"
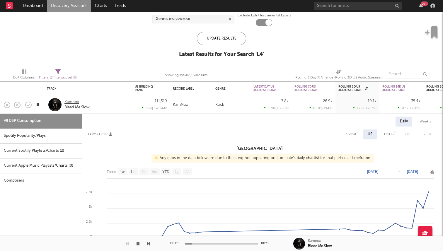
click at [74, 102] on div "Kamnox" at bounding box center [71, 102] width 15 height 5
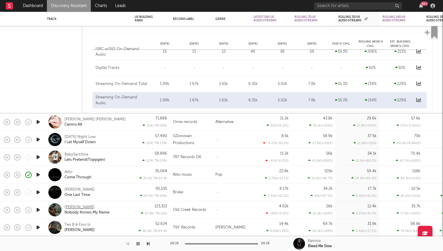
click at [78, 207] on div "Mason Stone" at bounding box center [79, 207] width 30 height 5
click at [347, 9] on input "text" at bounding box center [358, 5] width 88 height 7
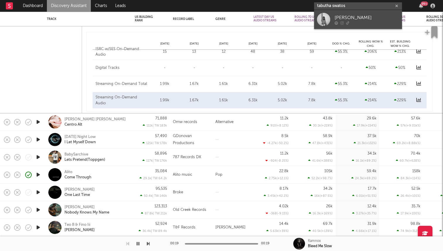
type input "tabutha swatos"
click at [350, 19] on div "Tabitha Swatosh" at bounding box center [366, 17] width 64 height 7
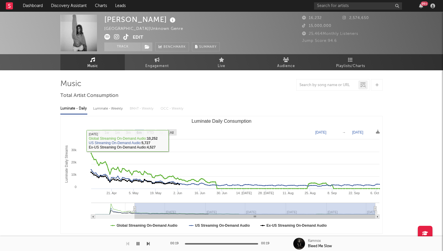
click at [171, 132] on text "All" at bounding box center [171, 133] width 4 height 4
select select "All"
type input "2025-03-09"
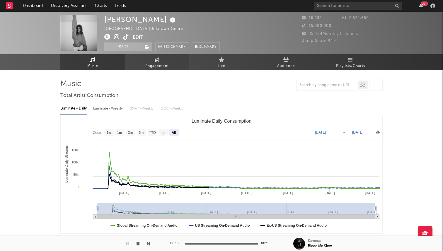
click at [141, 60] on link "Engagement" at bounding box center [157, 62] width 64 height 16
select select "1w"
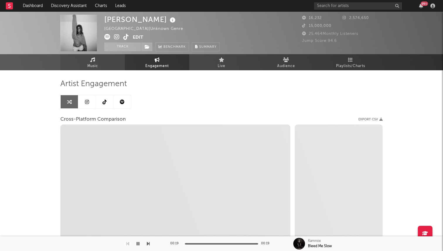
click at [97, 67] on span "Music" at bounding box center [92, 66] width 11 height 7
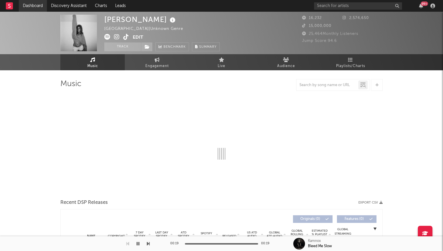
select select "6m"
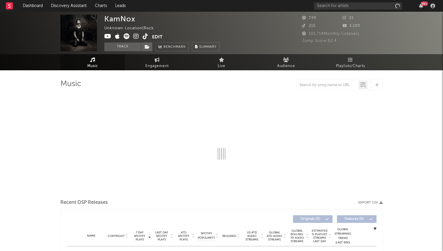
select select "1w"
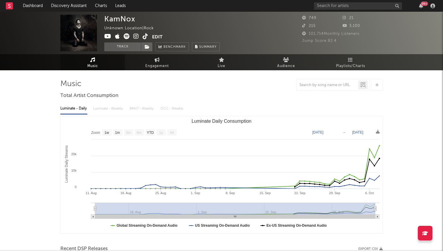
click at [146, 35] on icon at bounding box center [146, 36] width 6 height 6
click at [137, 38] on icon at bounding box center [136, 36] width 6 height 6
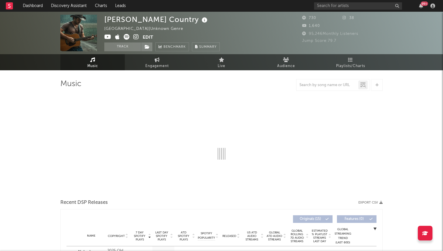
select select "1w"
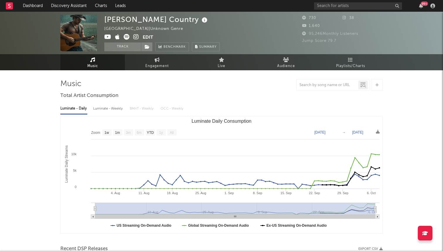
click at [136, 39] on icon at bounding box center [136, 37] width 6 height 6
click at [141, 49] on span at bounding box center [147, 46] width 12 height 9
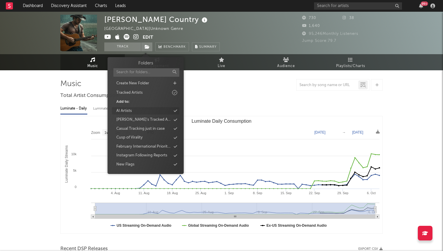
click at [134, 111] on div "AI Artists" at bounding box center [145, 111] width 67 height 8
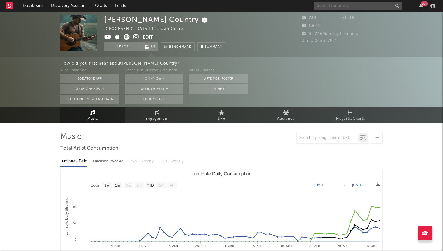
click at [345, 5] on input "text" at bounding box center [358, 5] width 88 height 7
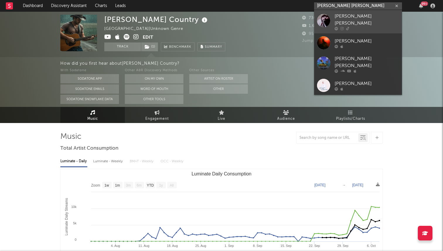
type input "sarah lola"
click at [327, 18] on div at bounding box center [323, 20] width 13 height 13
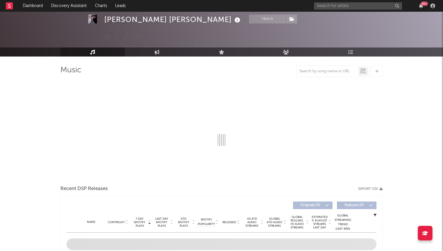
scroll to position [17, 0]
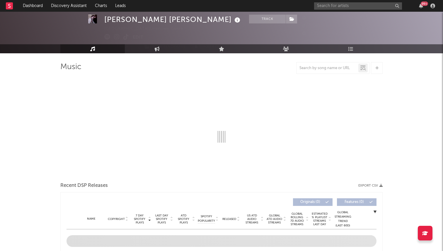
select select "1w"
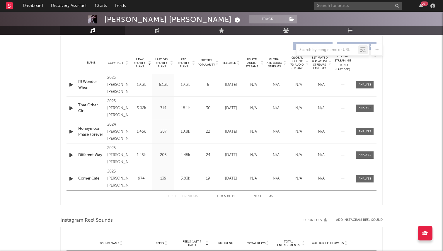
scroll to position [203, 0]
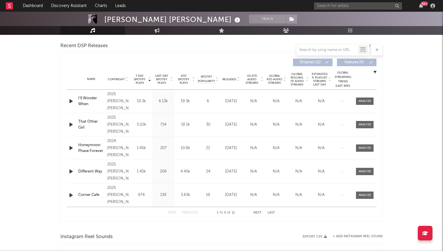
click at [236, 78] on div at bounding box center [238, 79] width 4 height 4
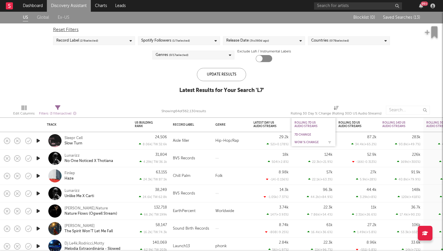
click at [312, 141] on div "WoW % Change" at bounding box center [308, 142] width 29 height 4
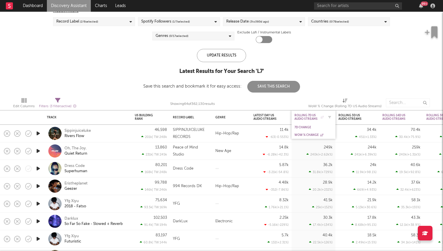
drag, startPoint x: 304, startPoint y: 126, endPoint x: 304, endPoint y: 119, distance: 7.3
click at [304, 119] on div "Rolling 7D US Audio Streams 7D Change WoW % Change" at bounding box center [313, 124] width 44 height 28
click at [306, 114] on div "Rolling 7D US Audio Streams" at bounding box center [308, 117] width 29 height 7
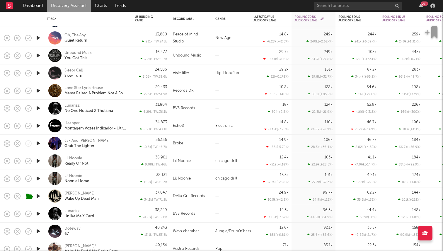
click at [37, 141] on icon "button" at bounding box center [38, 143] width 6 height 7
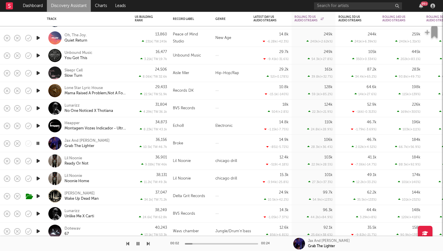
click at [37, 143] on icon "button" at bounding box center [38, 143] width 6 height 7
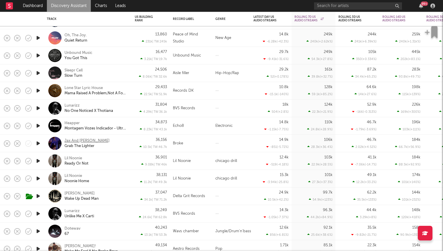
click at [76, 139] on div "Jax And [PERSON_NAME]" at bounding box center [86, 140] width 45 height 5
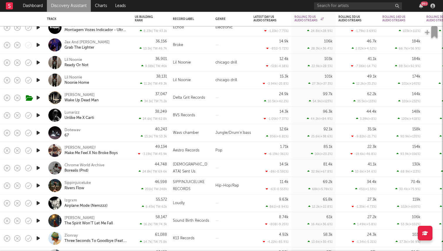
click at [40, 135] on icon "button" at bounding box center [38, 132] width 6 height 7
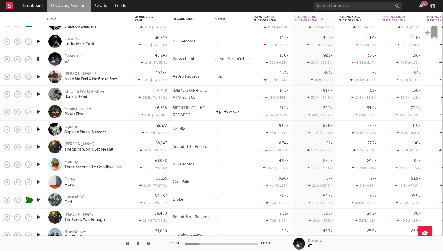
click at [72, 57] on div "Dotewav" at bounding box center [72, 56] width 16 height 5
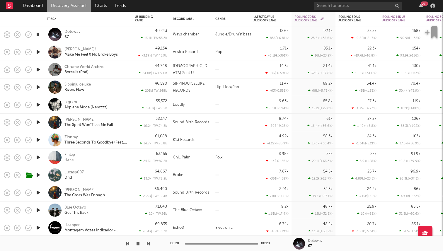
click at [38, 140] on icon "button" at bounding box center [38, 139] width 6 height 7
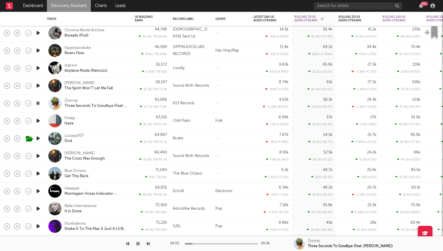
click at [37, 104] on icon "button" at bounding box center [38, 103] width 6 height 7
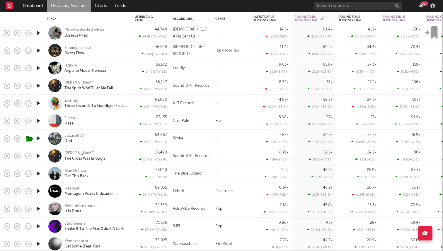
click at [37, 120] on icon "button" at bounding box center [38, 120] width 6 height 7
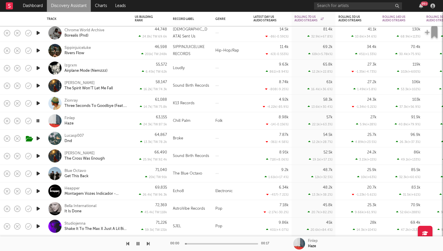
click at [38, 120] on icon "button" at bounding box center [38, 120] width 6 height 7
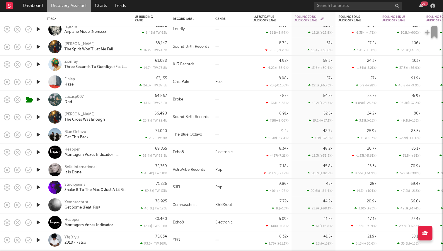
click at [37, 169] on icon "button" at bounding box center [38, 169] width 6 height 7
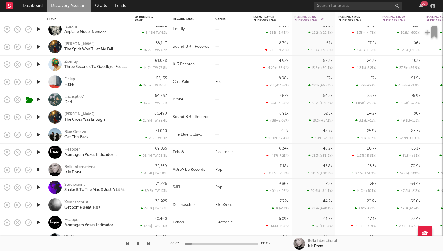
click at [37, 169] on icon "button" at bounding box center [38, 169] width 6 height 7
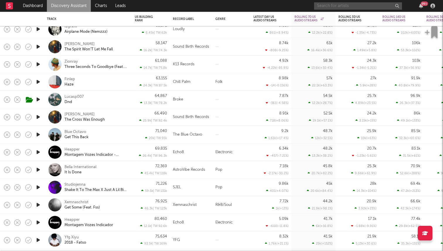
click at [332, 7] on input "text" at bounding box center [358, 5] width 88 height 7
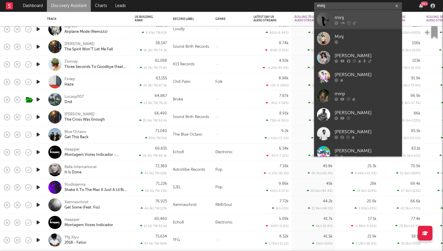
type input "minj"
click at [347, 21] on icon at bounding box center [348, 23] width 3 height 4
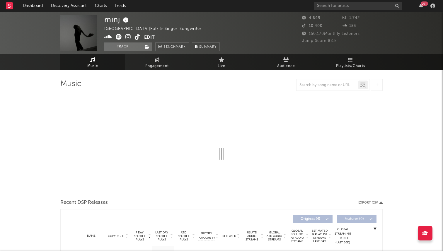
click at [135, 37] on icon at bounding box center [138, 37] width 6 height 6
select select "1w"
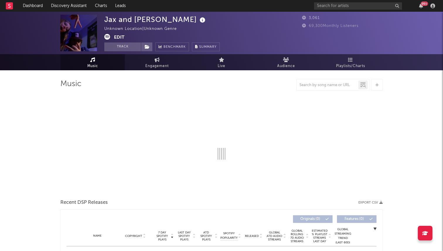
select select "1w"
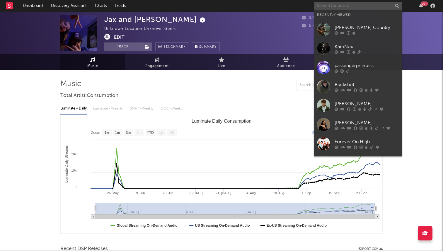
click at [367, 3] on input "text" at bounding box center [358, 5] width 88 height 7
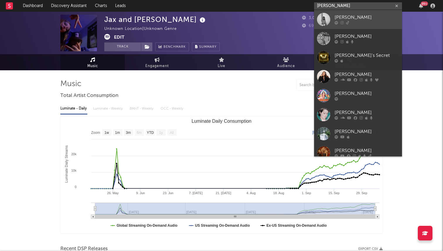
type input "[PERSON_NAME]"
click at [354, 17] on div "Tabitha Swatosh" at bounding box center [366, 17] width 64 height 7
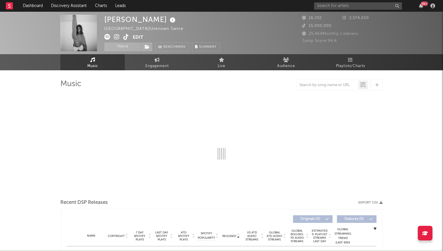
select select "6m"
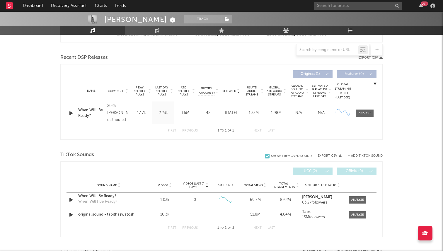
scroll to position [193, 0]
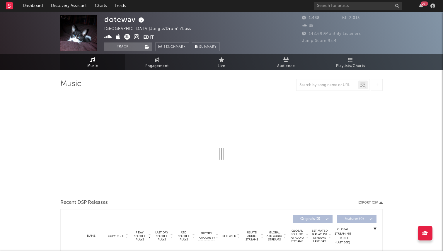
select select "1w"
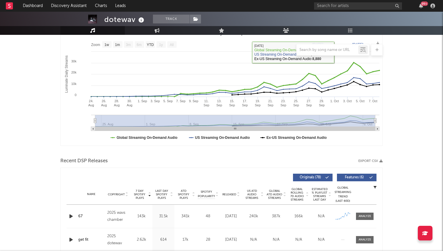
scroll to position [274, 0]
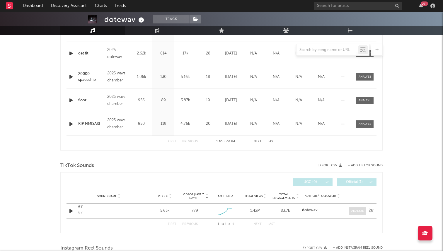
click at [356, 212] on div at bounding box center [357, 211] width 13 height 4
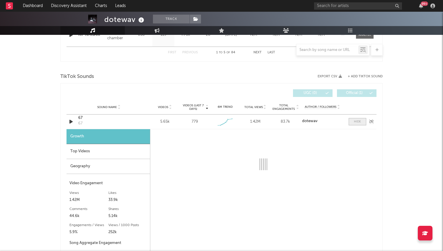
scroll to position [395, 0]
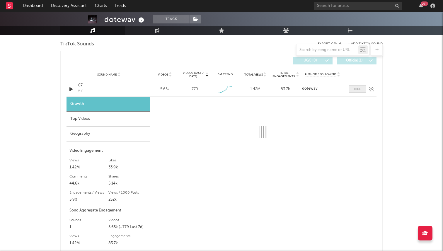
select select "1w"
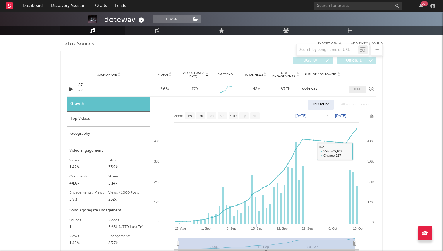
click at [357, 90] on div at bounding box center [357, 89] width 7 height 4
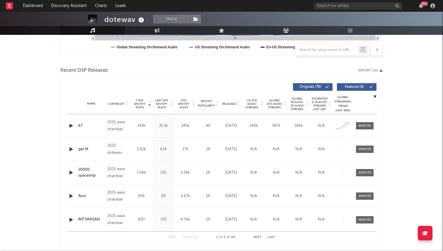
scroll to position [169, 0]
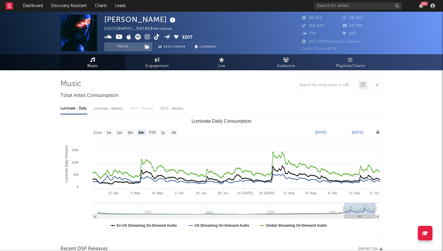
select select "6m"
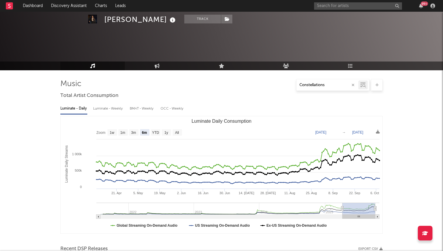
select select "6m"
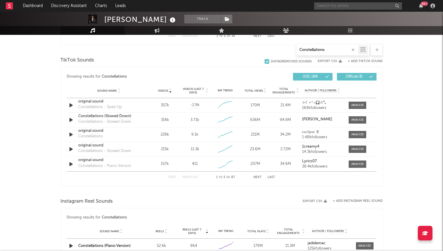
click at [336, 7] on input "text" at bounding box center [358, 5] width 88 height 7
type input "chrissi"
click at [201, 60] on div "TikTok Sounds" at bounding box center [221, 60] width 322 height 10
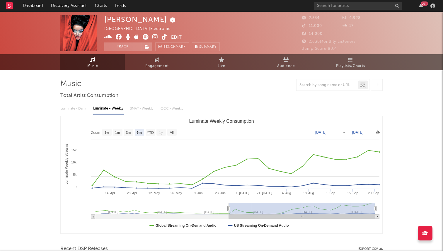
select select "6m"
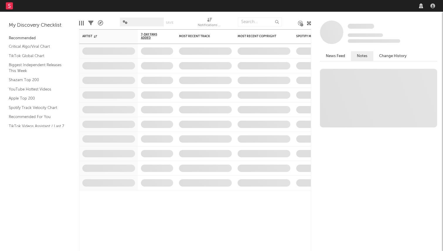
click at [345, 3] on nav "Dashboard Discovery Assistant Charts Leads" at bounding box center [221, 6] width 443 height 12
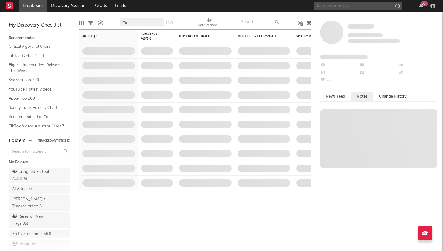
click at [343, 6] on input "text" at bounding box center [358, 5] width 88 height 7
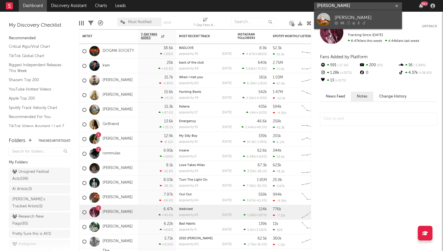
type input "lydia knight"
click at [346, 13] on link "Lydia Night" at bounding box center [358, 19] width 88 height 19
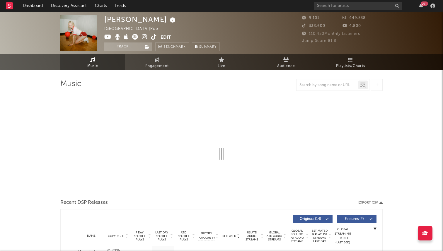
select select "6m"
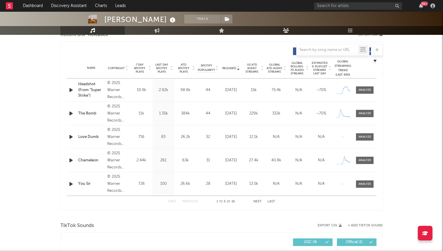
scroll to position [192, 0]
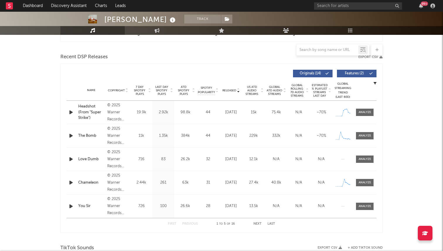
click at [255, 222] on div "First Previous 1 to 5 of 16 Next Last" at bounding box center [221, 223] width 107 height 11
click at [255, 223] on button "Next" at bounding box center [257, 223] width 8 height 3
click at [176, 223] on div "First Previous 11 to 15 of 16 Next Last" at bounding box center [221, 223] width 107 height 11
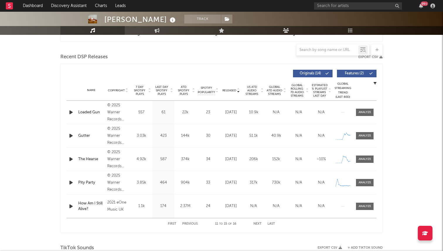
click at [176, 223] on button "First" at bounding box center [172, 223] width 8 height 3
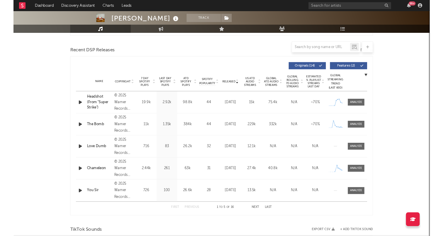
scroll to position [195, 0]
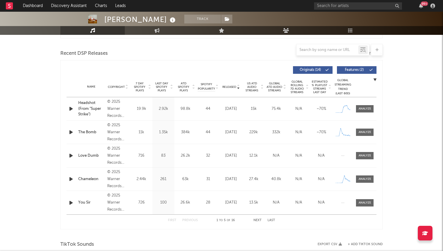
click at [138, 88] on span "7 Day Spotify Plays" at bounding box center [140, 87] width 16 height 11
click at [234, 87] on span "Released" at bounding box center [229, 87] width 14 height 4
click at [139, 89] on span "7 Day Spotify Plays" at bounding box center [140, 87] width 16 height 11
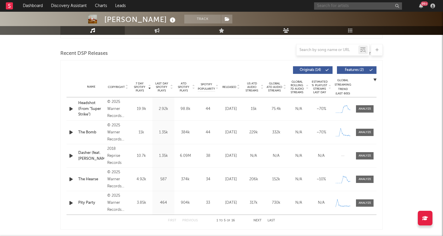
click at [335, 6] on input "text" at bounding box center [358, 5] width 88 height 7
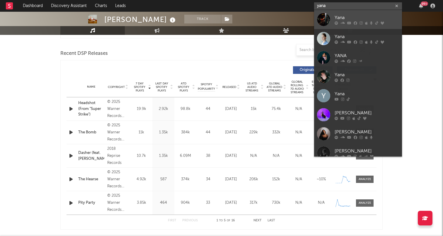
type input "yana"
click at [321, 14] on div at bounding box center [323, 19] width 13 height 13
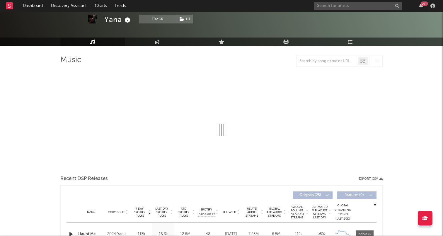
select select "6m"
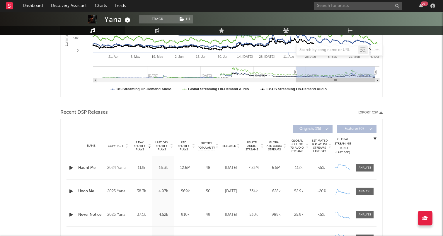
scroll to position [149, 0]
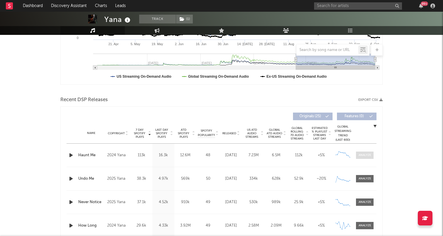
click at [361, 152] on span at bounding box center [365, 154] width 18 height 7
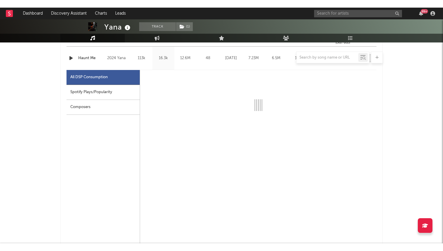
scroll to position [267, 0]
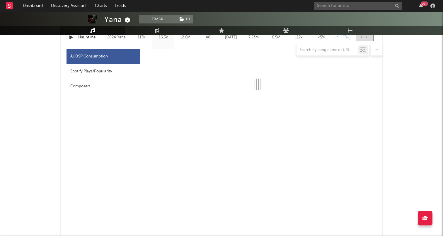
select select "6m"
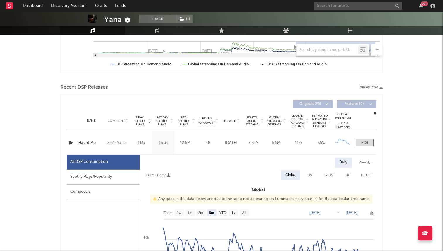
scroll to position [146, 0]
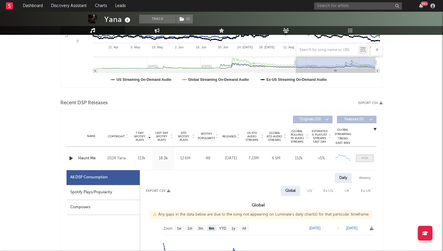
click at [366, 156] on div at bounding box center [364, 158] width 7 height 4
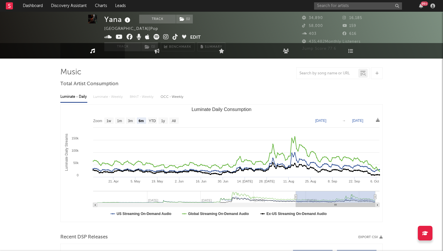
scroll to position [0, 0]
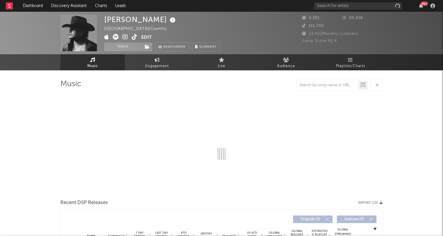
select select "1w"
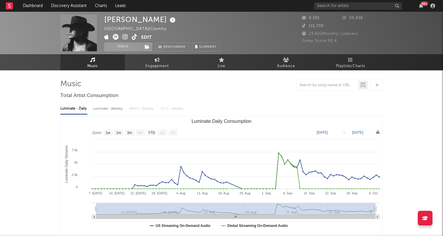
click at [125, 36] on icon at bounding box center [125, 37] width 6 height 6
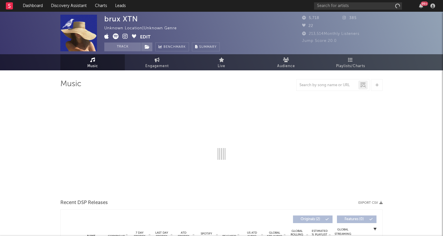
select select "1w"
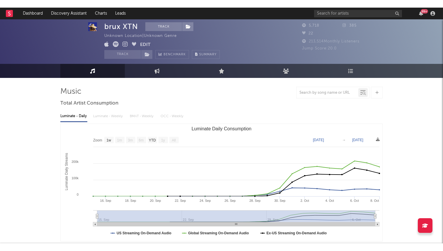
scroll to position [7, 0]
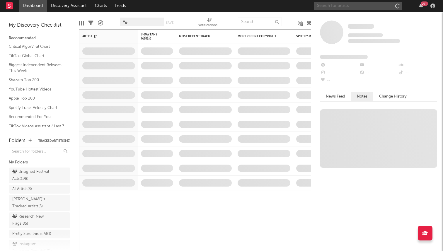
click at [344, 5] on input "text" at bounding box center [358, 5] width 88 height 7
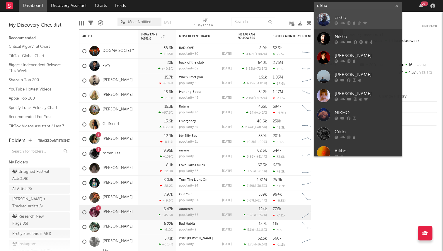
type input "cikho"
click at [356, 18] on div "cikho" at bounding box center [366, 17] width 64 height 7
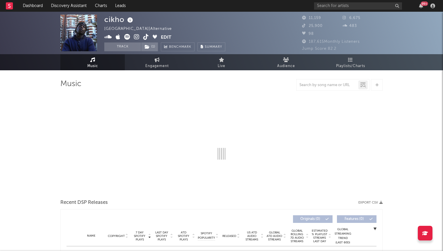
select select "6m"
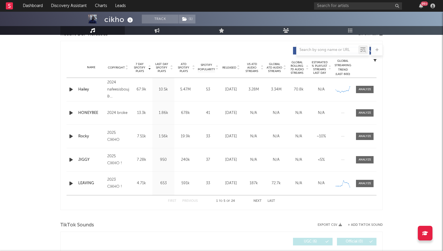
scroll to position [204, 0]
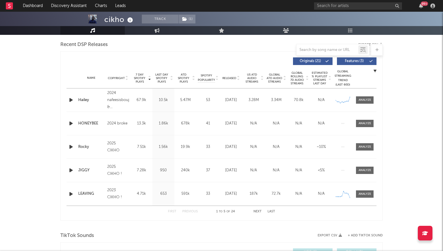
click at [224, 76] on div "Released" at bounding box center [231, 78] width 20 height 4
click at [117, 103] on div "2025 CIKHO" at bounding box center [118, 100] width 22 height 14
click at [85, 99] on div "Rocky" at bounding box center [91, 100] width 26 height 6
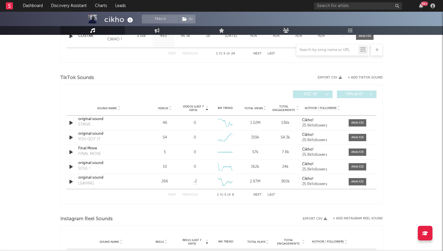
scroll to position [0, 0]
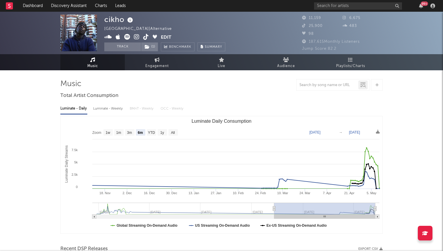
click at [145, 37] on icon at bounding box center [146, 37] width 6 height 6
click at [326, 8] on input "text" at bounding box center [358, 5] width 88 height 7
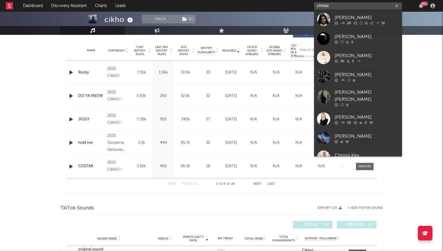
scroll to position [231, 0]
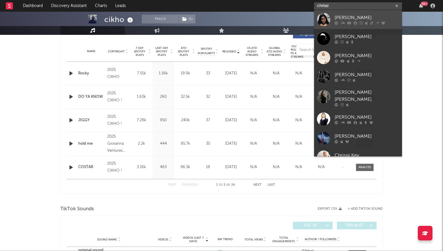
type input "chrissi"
click at [343, 23] on icon at bounding box center [342, 23] width 4 height 4
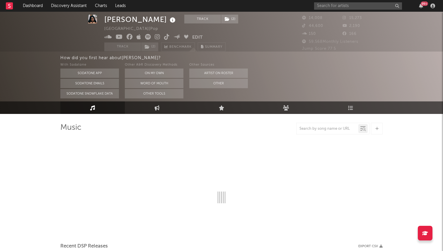
scroll to position [11, 0]
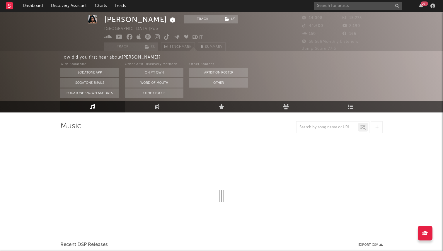
click at [149, 37] on icon at bounding box center [148, 37] width 6 height 6
select select "6m"
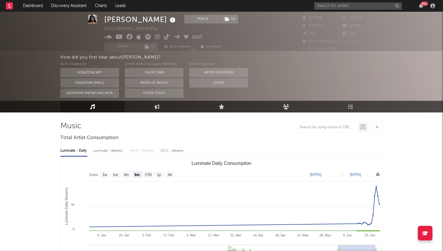
scroll to position [0, 0]
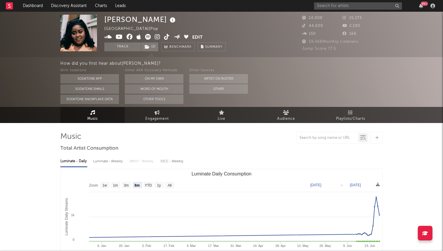
click at [118, 159] on div "Luminate - Weekly" at bounding box center [108, 161] width 31 height 10
select select "6m"
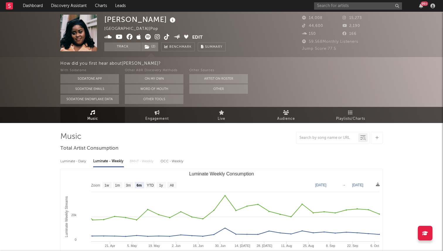
click at [86, 162] on div "Luminate - Daily" at bounding box center [73, 161] width 27 height 10
select select "6m"
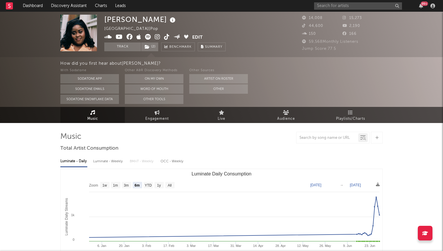
click at [86, 162] on div "Luminate - Daily" at bounding box center [73, 161] width 27 height 10
click at [97, 161] on div "Luminate - Weekly" at bounding box center [108, 161] width 31 height 10
select select "6m"
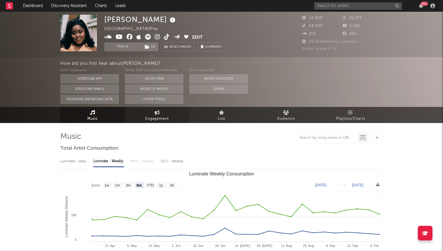
click at [155, 112] on icon at bounding box center [157, 112] width 5 height 5
select select "1w"
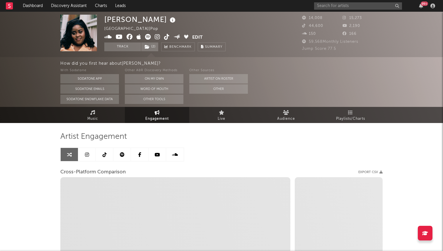
click at [107, 150] on link at bounding box center [105, 154] width 18 height 13
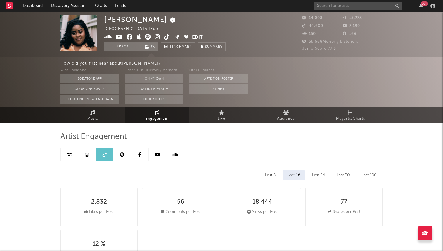
select select "6m"
click at [107, 112] on link "Music" at bounding box center [92, 115] width 64 height 16
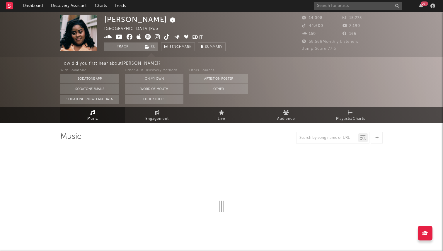
select select "6m"
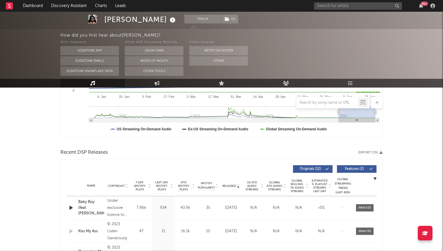
scroll to position [145, 0]
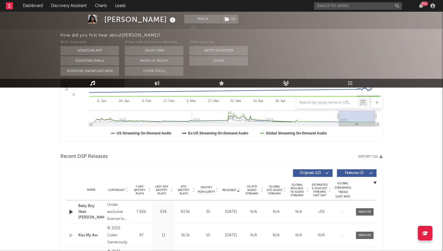
click at [140, 187] on span "7 Day Spotify Plays" at bounding box center [140, 190] width 16 height 11
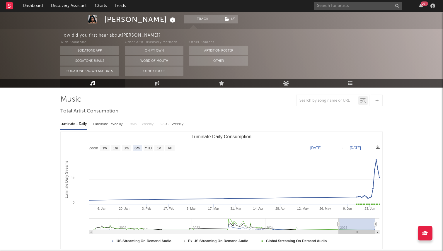
scroll to position [0, 0]
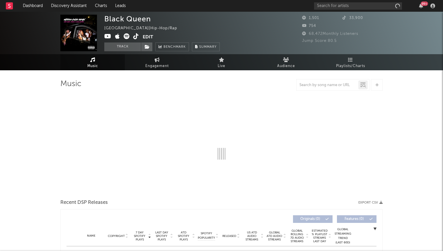
select select "6m"
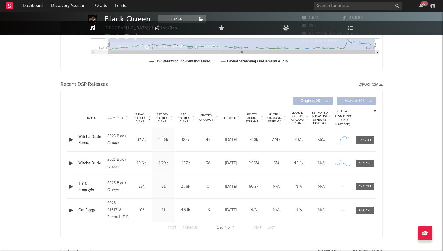
scroll to position [173, 0]
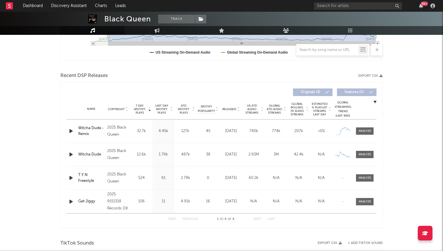
click at [229, 109] on span "Released" at bounding box center [229, 109] width 14 height 4
click at [136, 109] on span "7 Day Spotify Plays" at bounding box center [140, 109] width 16 height 11
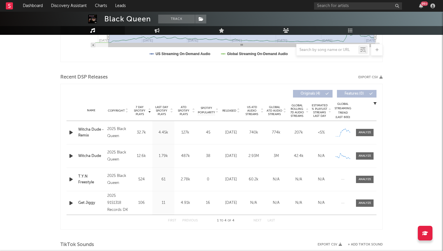
scroll to position [172, 0]
click at [361, 128] on div "Name Witcha Dude - Remix Copyright 2025 Black Queen Label Black Queen Album Nam…" at bounding box center [221, 132] width 310 height 23
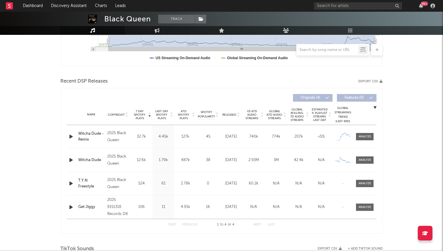
scroll to position [0, 0]
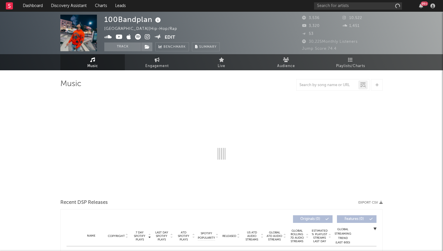
select select "1w"
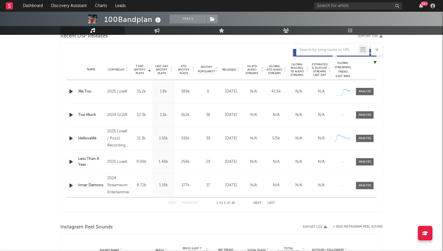
scroll to position [214, 0]
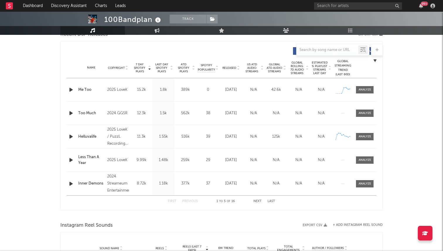
click at [230, 67] on span "Released" at bounding box center [229, 68] width 14 height 4
click at [139, 66] on span "7 Day Spotify Plays" at bounding box center [140, 68] width 16 height 11
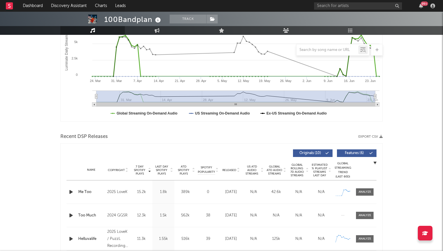
scroll to position [0, 0]
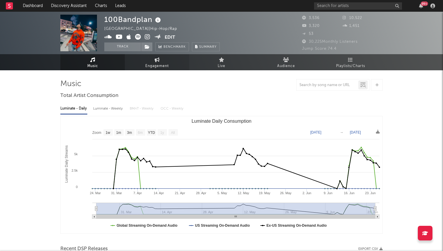
click at [146, 61] on link "Engagement" at bounding box center [157, 62] width 64 height 16
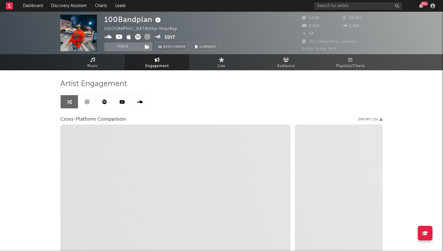
select select "1w"
select select "1m"
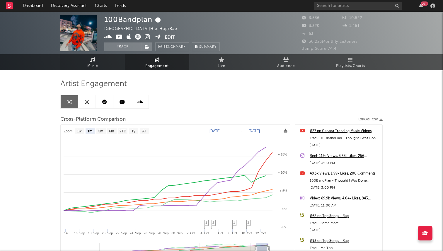
click at [85, 60] on link "Music" at bounding box center [92, 62] width 64 height 16
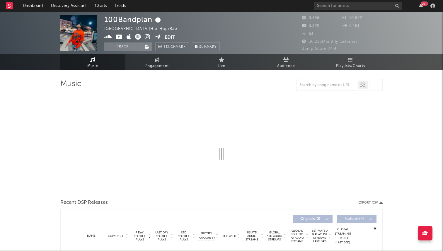
select select "1w"
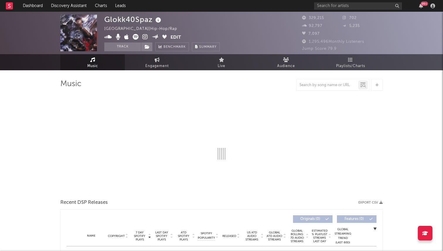
select select "6m"
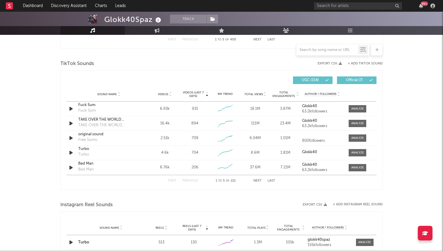
scroll to position [375, 0]
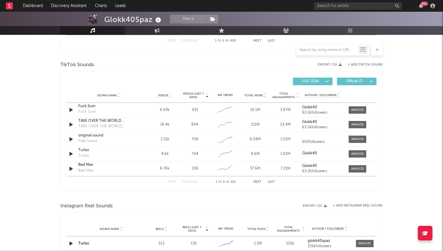
click at [165, 95] on span "Videos" at bounding box center [163, 96] width 10 height 4
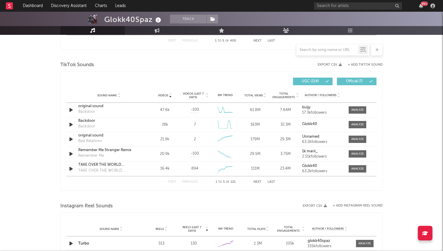
click at [195, 92] on span "Videos (last 7 days)" at bounding box center [193, 95] width 24 height 7
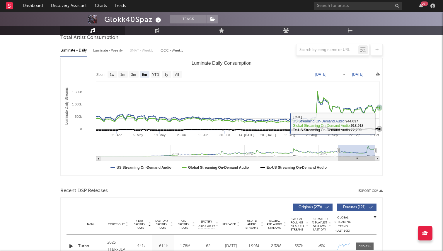
scroll to position [56, 0]
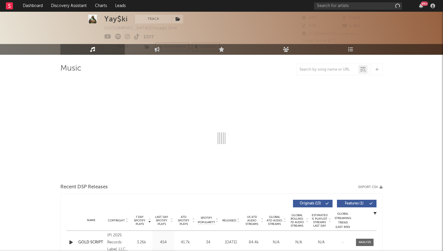
scroll to position [13, 0]
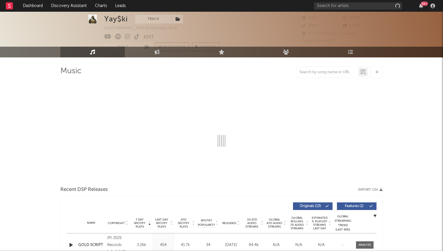
select select "1w"
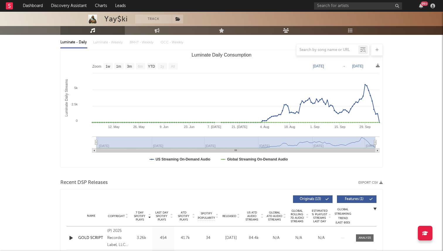
scroll to position [0, 0]
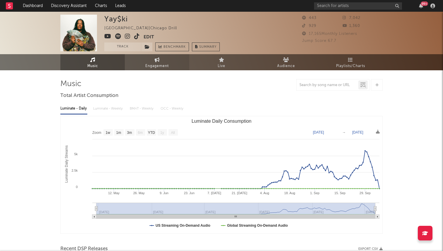
click at [144, 64] on link "Engagement" at bounding box center [157, 62] width 64 height 16
select select "1w"
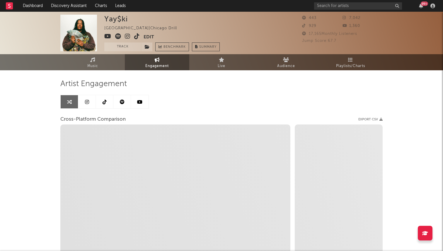
click at [99, 103] on link at bounding box center [105, 101] width 18 height 13
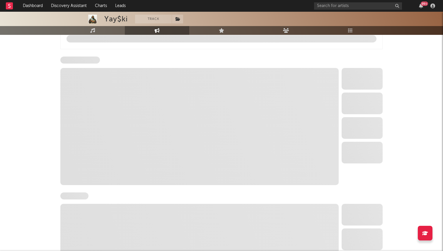
select select "1w"
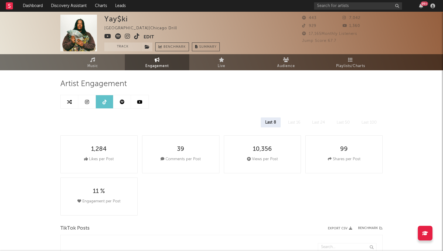
click at [108, 57] on link "Music" at bounding box center [92, 62] width 64 height 16
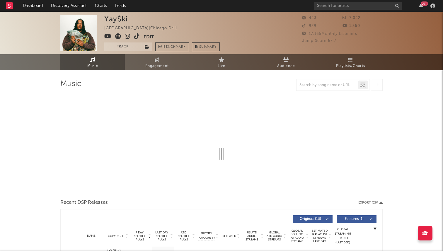
select select "1w"
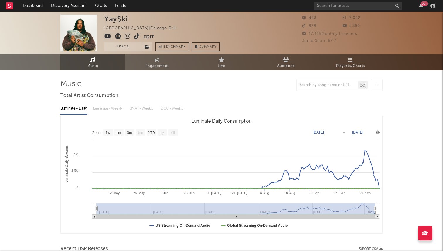
click at [138, 35] on icon at bounding box center [137, 36] width 6 height 6
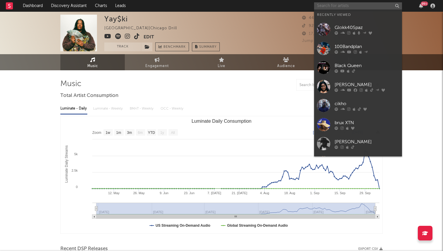
click at [330, 7] on input "text" at bounding box center [358, 5] width 88 height 7
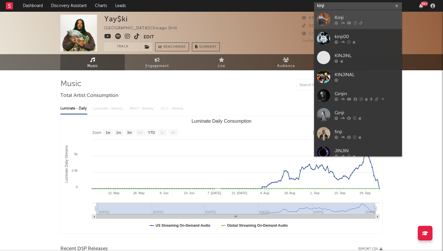
type input "kinji"
click at [326, 14] on div at bounding box center [323, 19] width 13 height 13
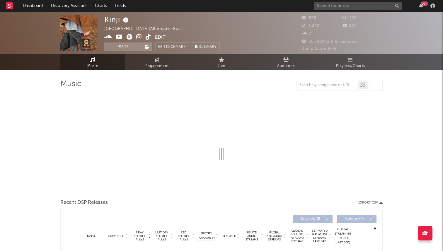
select select "1w"
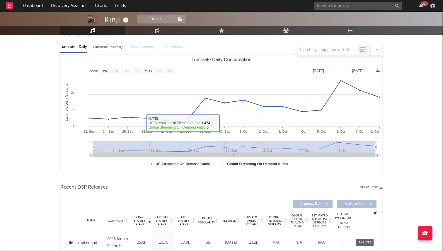
scroll to position [36, 0]
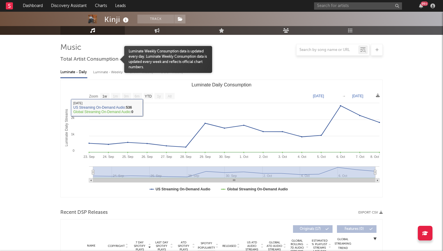
click at [108, 73] on div "Luminate - Weekly" at bounding box center [108, 72] width 31 height 10
select select "1w"
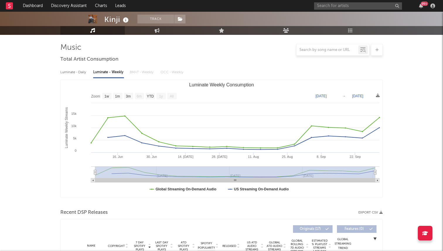
click at [60, 73] on div "Luminate - Daily" at bounding box center [73, 72] width 27 height 10
select select "1w"
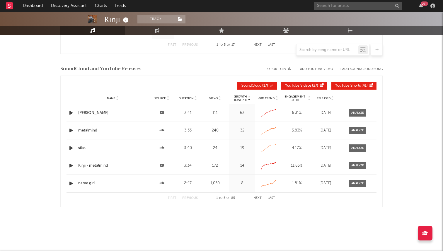
scroll to position [0, 0]
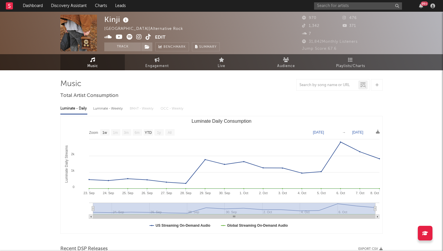
select select "1w"
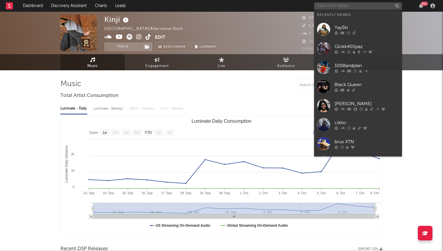
click at [332, 5] on input "text" at bounding box center [358, 5] width 88 height 7
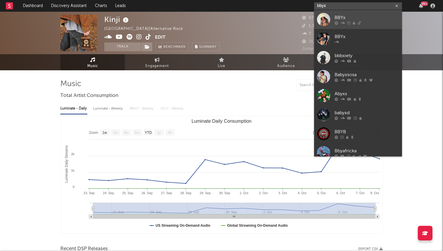
type input "bbyx"
click at [336, 16] on div "BBYx" at bounding box center [366, 17] width 64 height 7
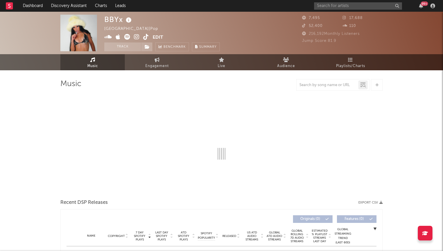
select select "6m"
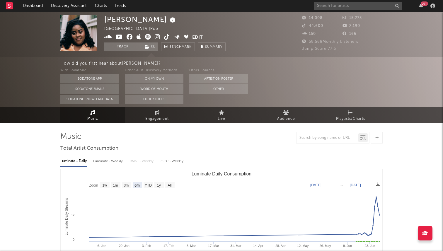
select select "6m"
